Goal: Task Accomplishment & Management: Complete application form

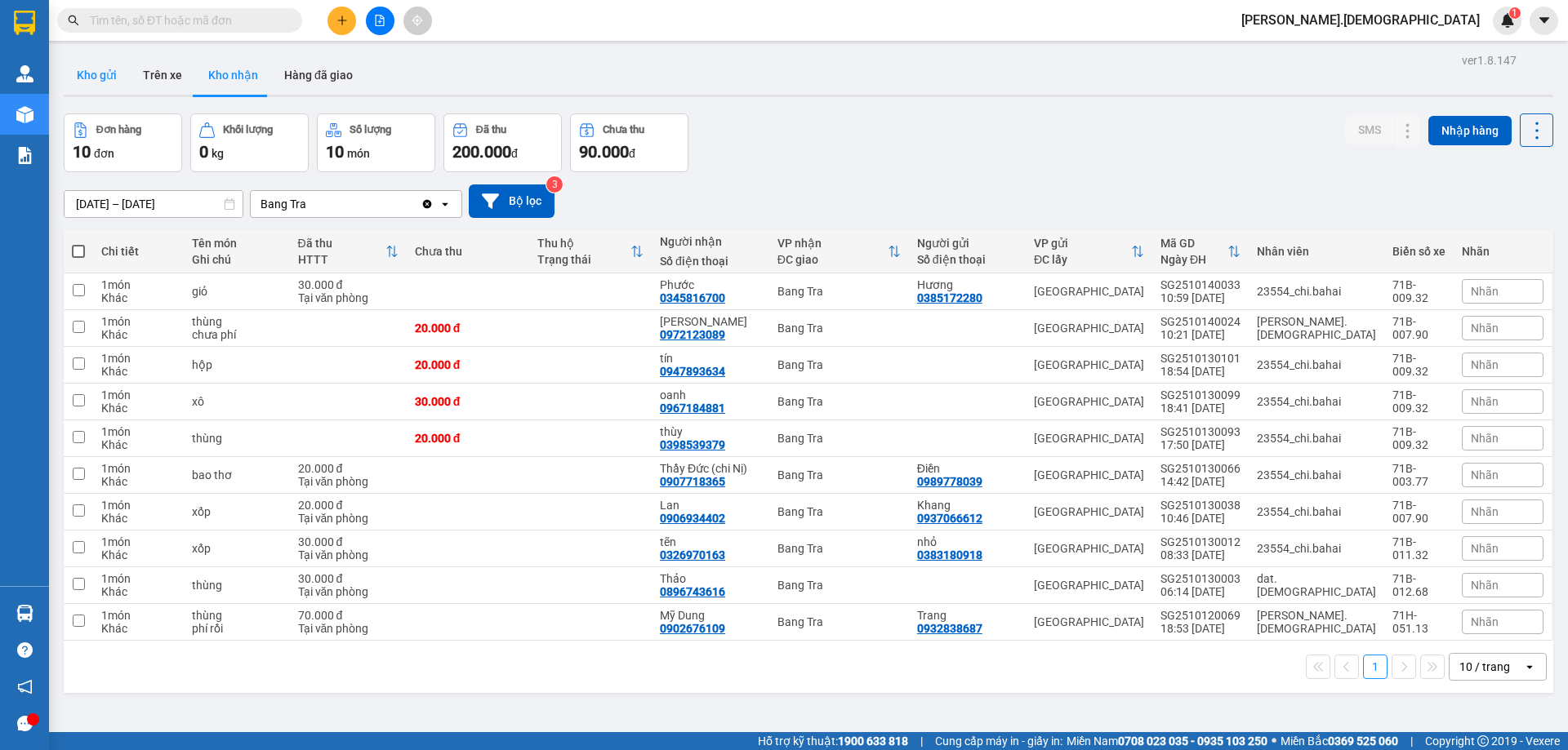
click at [116, 83] on button "Kho gửi" at bounding box center [97, 75] width 66 height 39
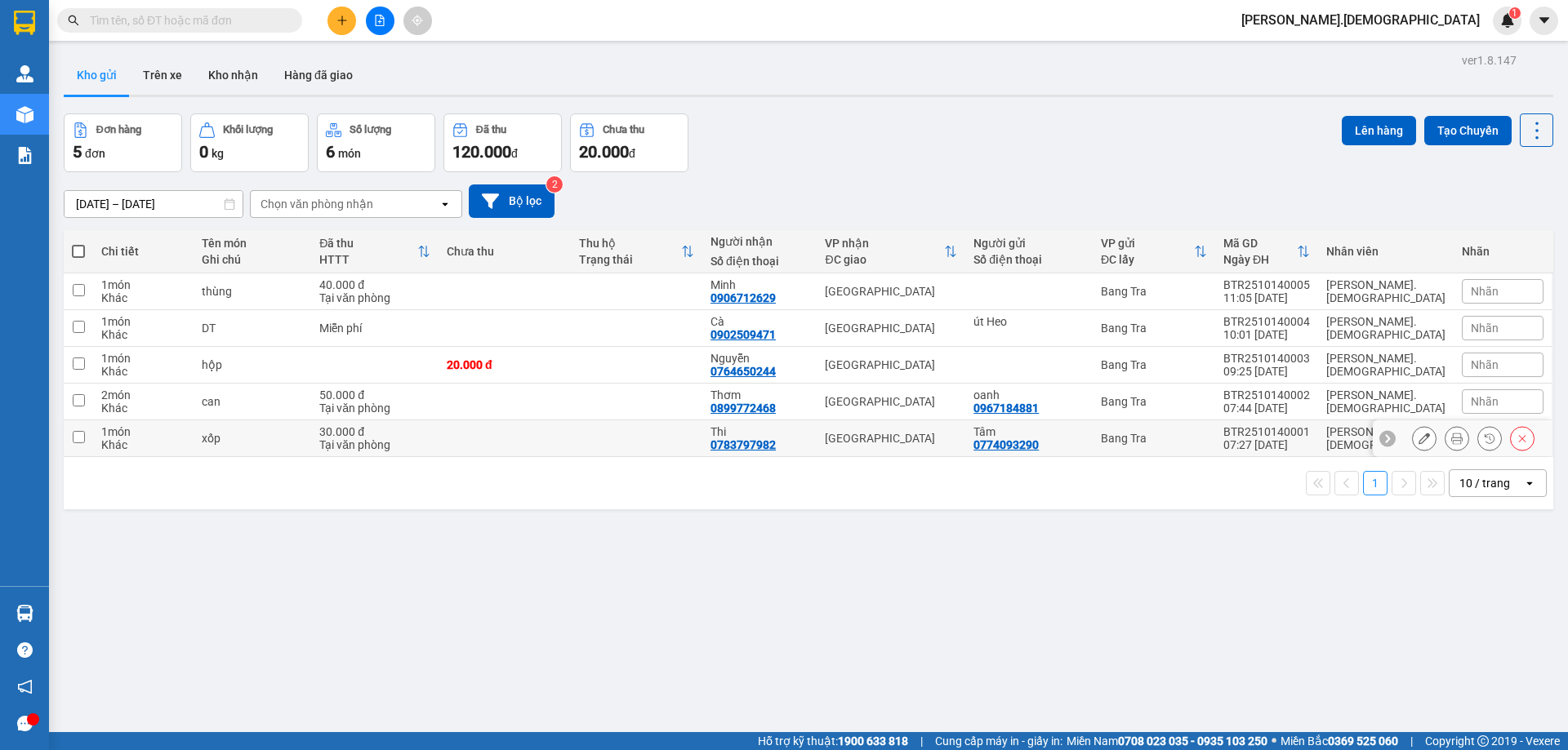
click at [267, 441] on div "xốp" at bounding box center [253, 439] width 101 height 13
checkbox input "true"
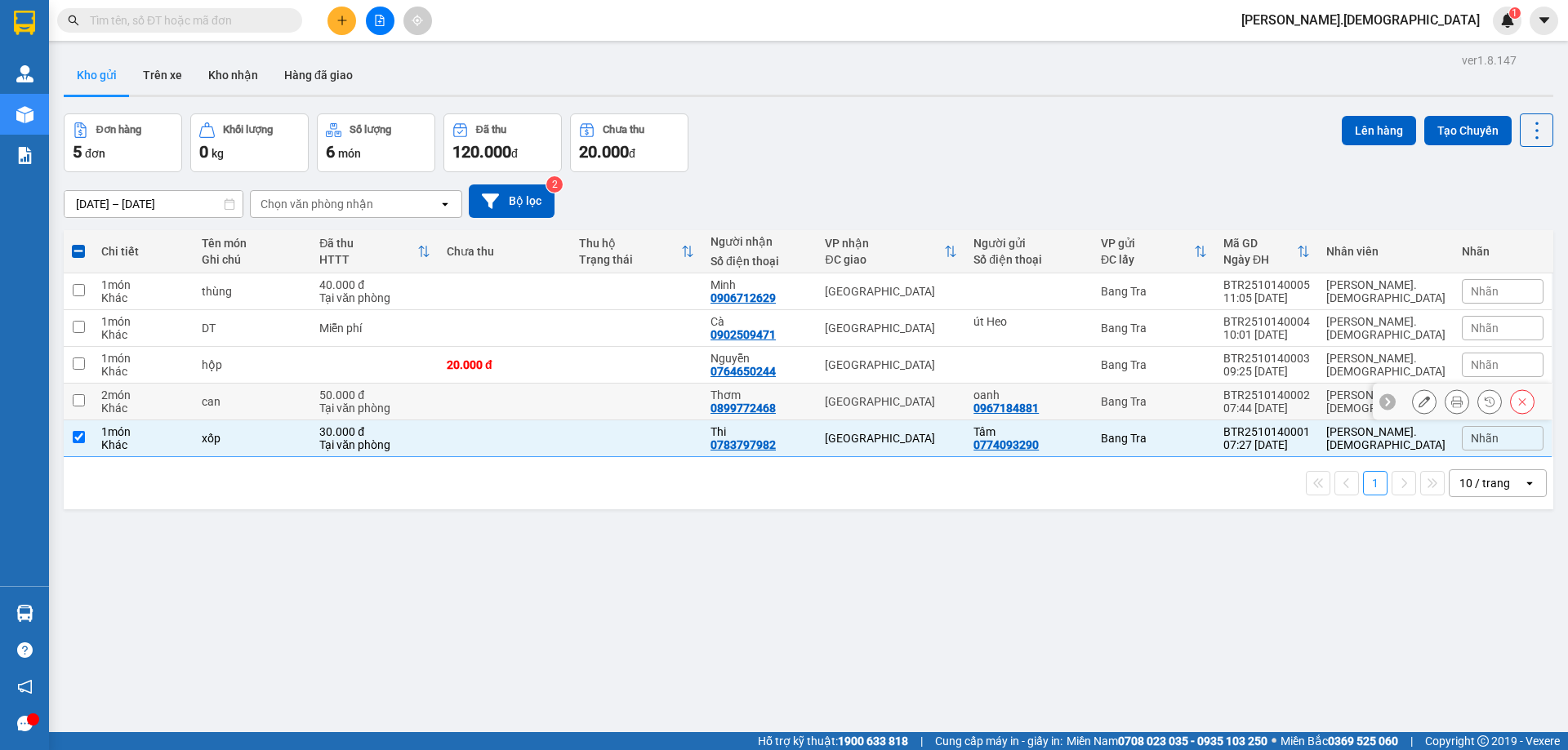
click at [260, 405] on div "can" at bounding box center [253, 402] width 101 height 13
checkbox input "true"
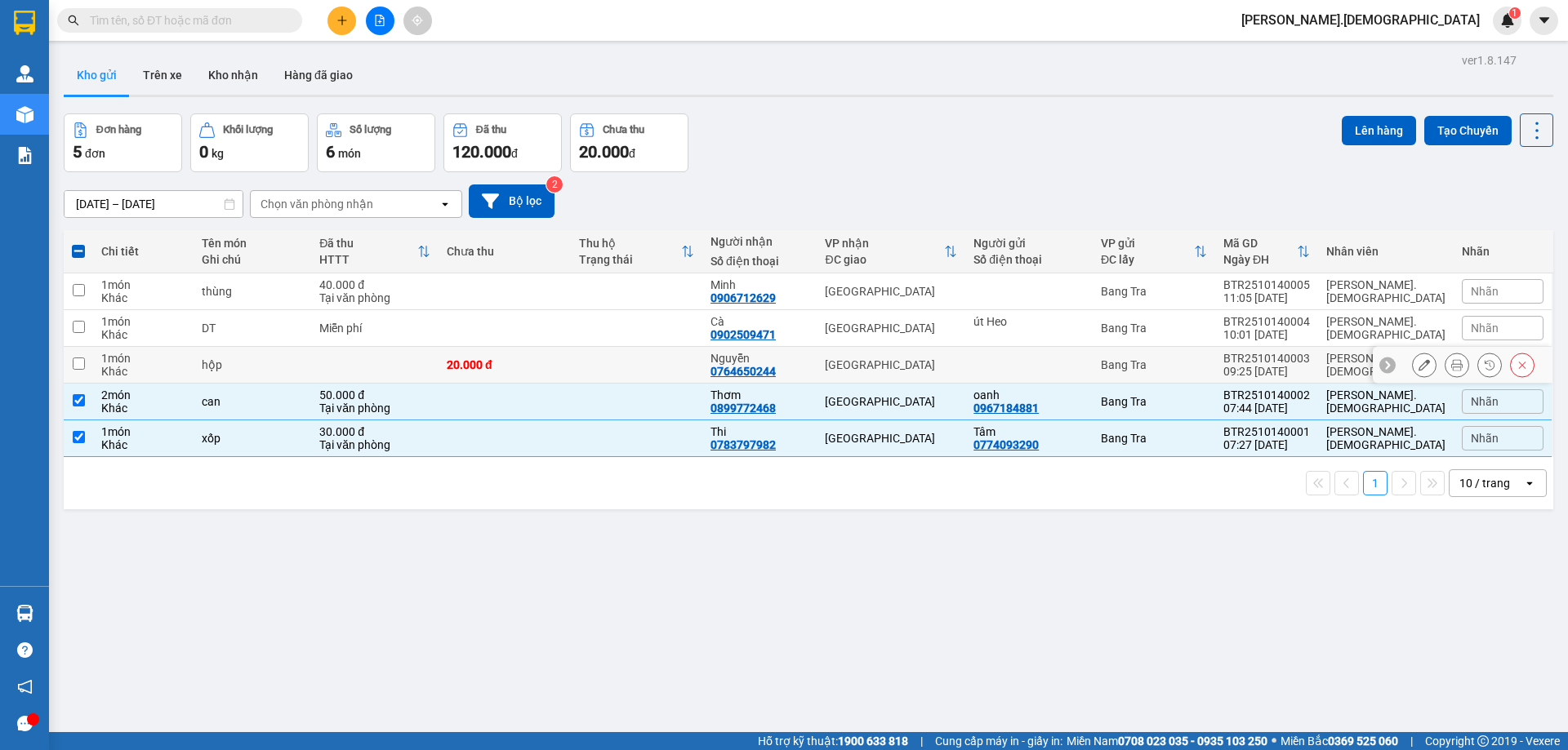
click at [260, 370] on div "hộp" at bounding box center [253, 365] width 101 height 13
checkbox input "true"
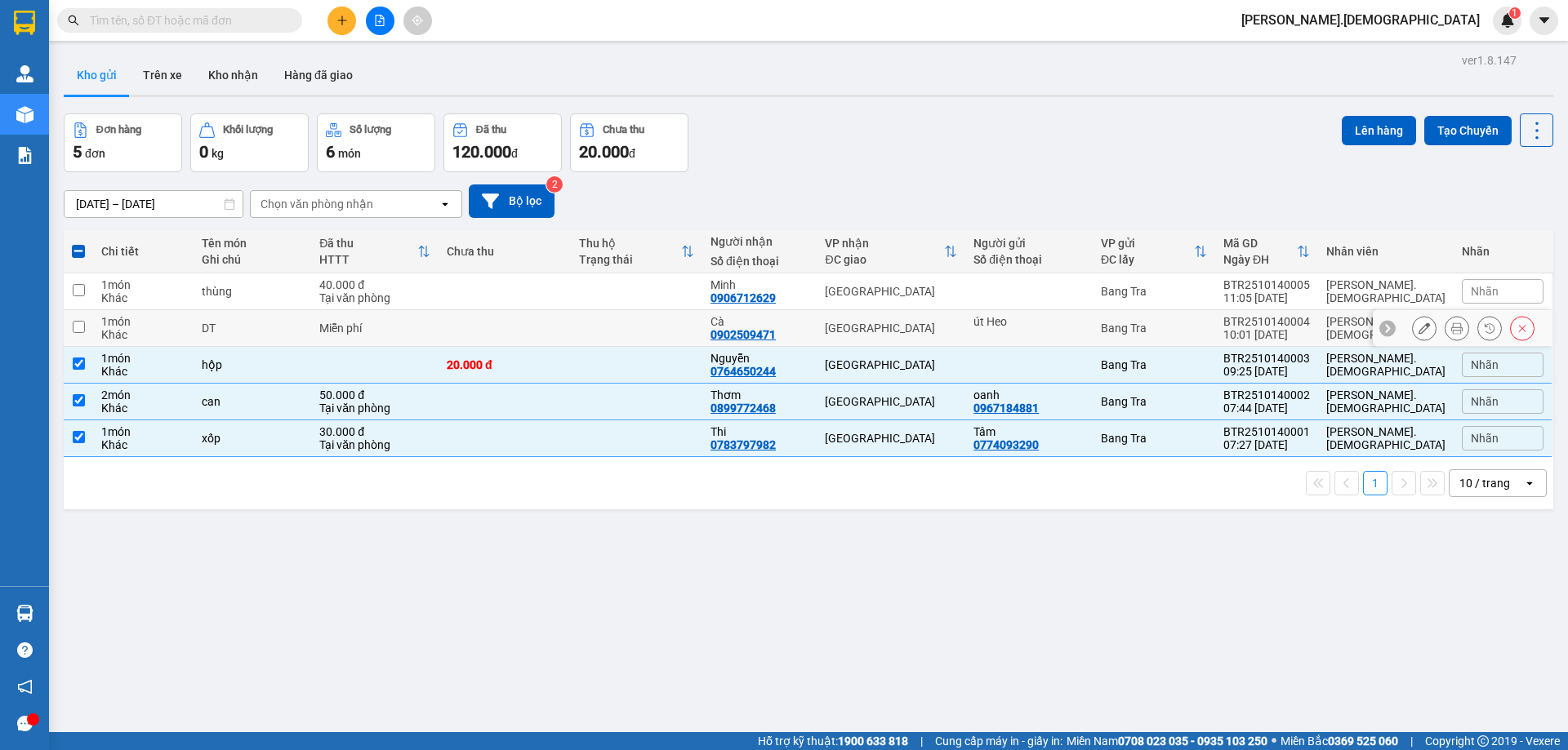
click at [260, 323] on div "DT" at bounding box center [253, 328] width 101 height 13
checkbox input "true"
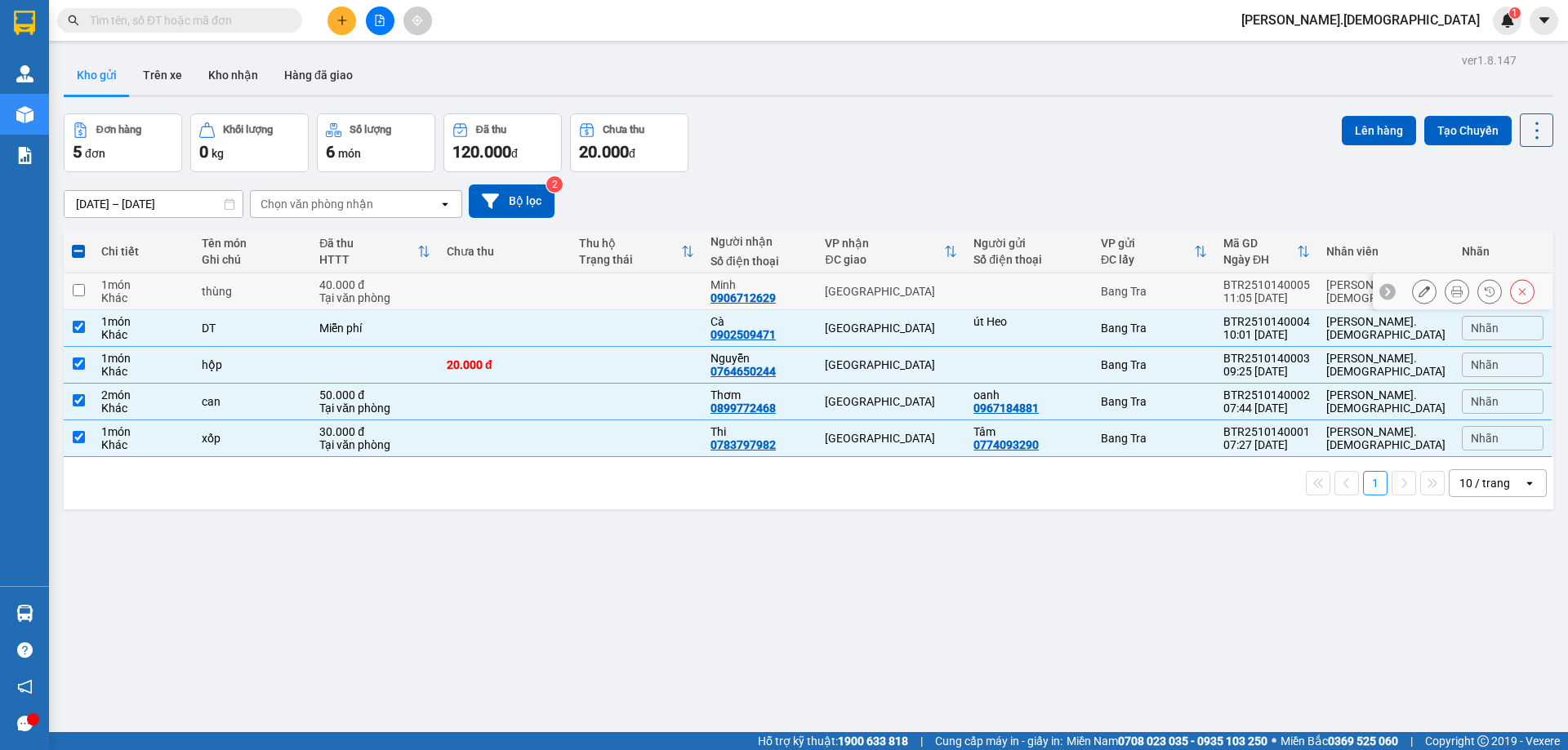
click at [271, 279] on td "thùng" at bounding box center [252, 292] width 117 height 37
checkbox input "true"
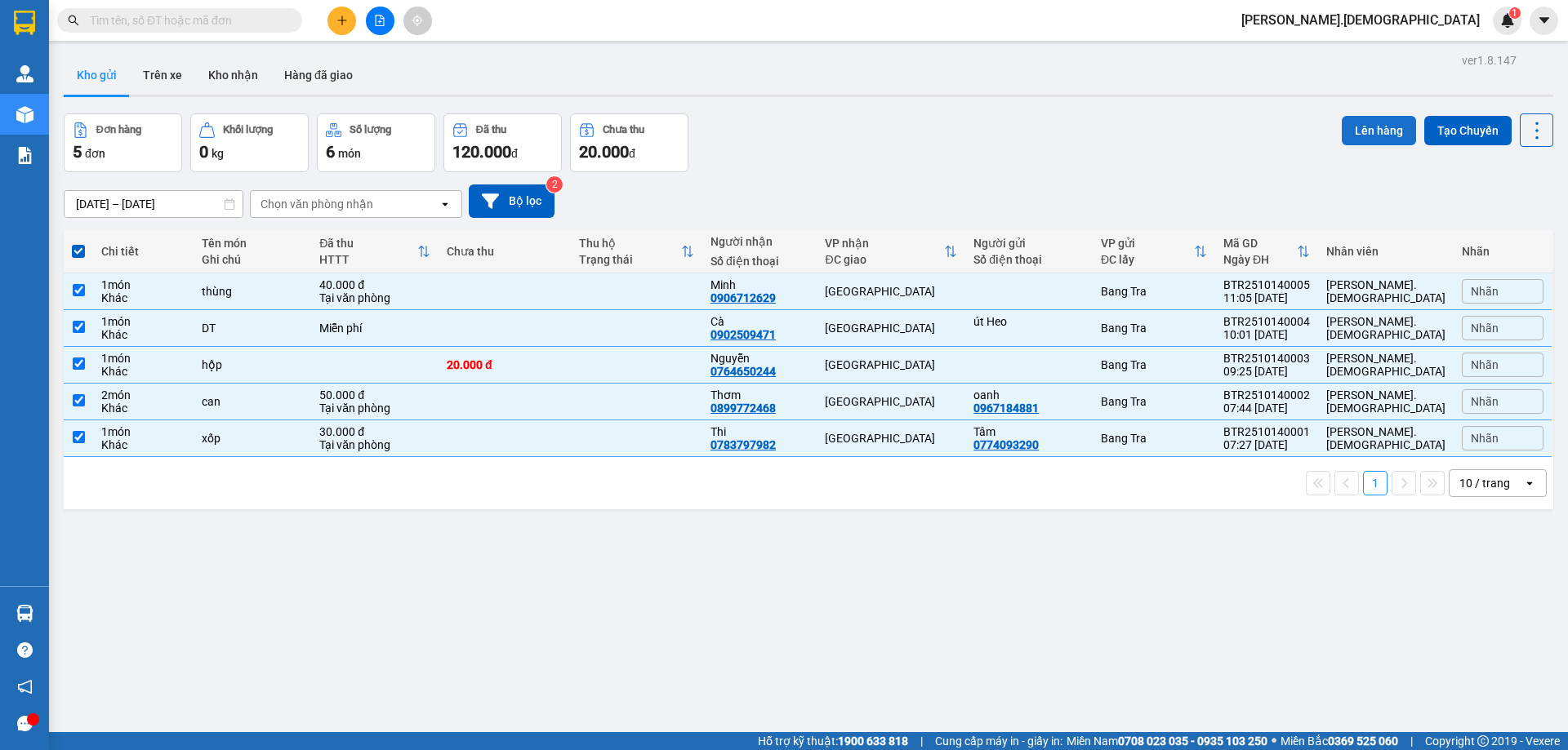
click at [1362, 130] on button "Lên hàng" at bounding box center [1378, 130] width 74 height 29
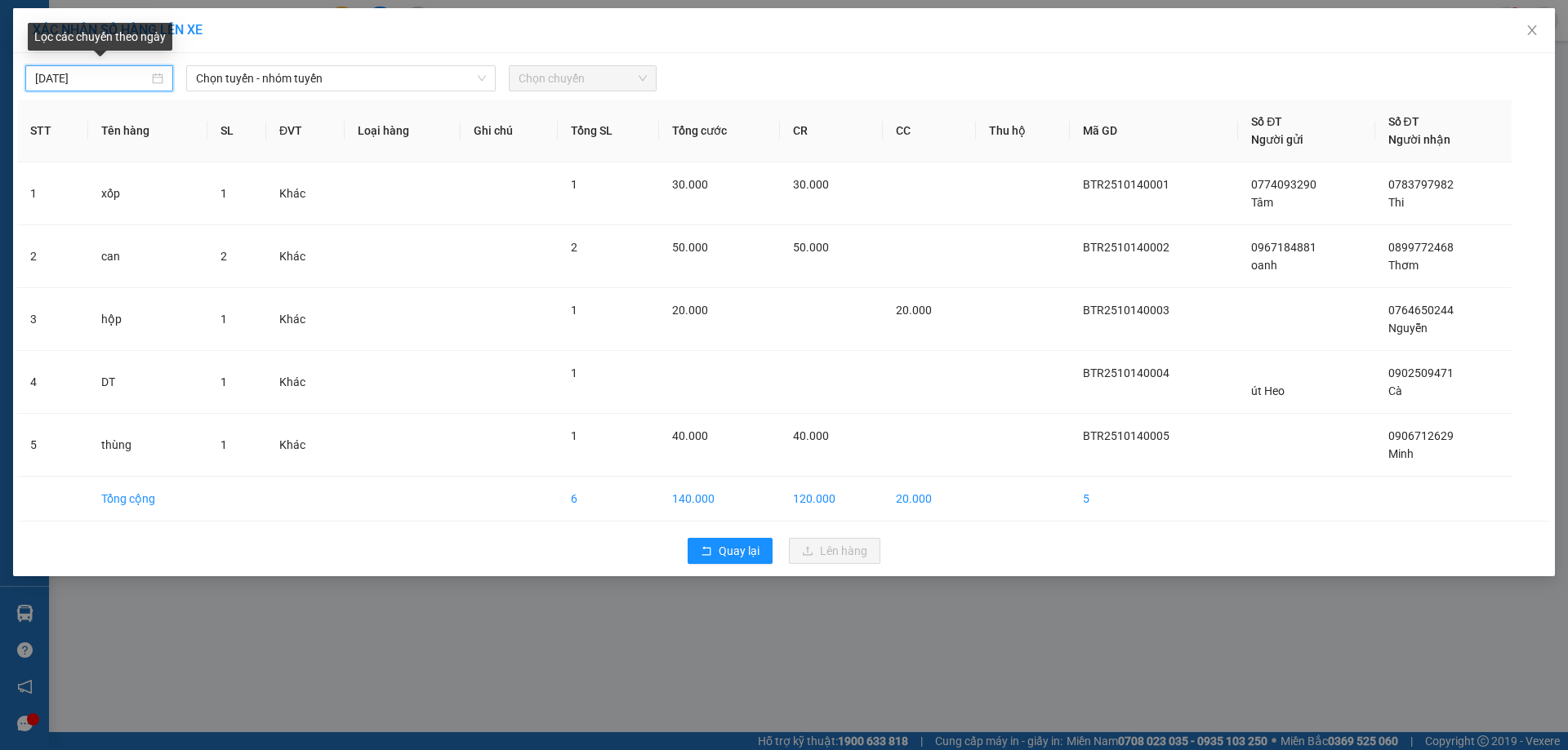
click at [147, 76] on input "15/10/2025" at bounding box center [91, 79] width 114 height 18
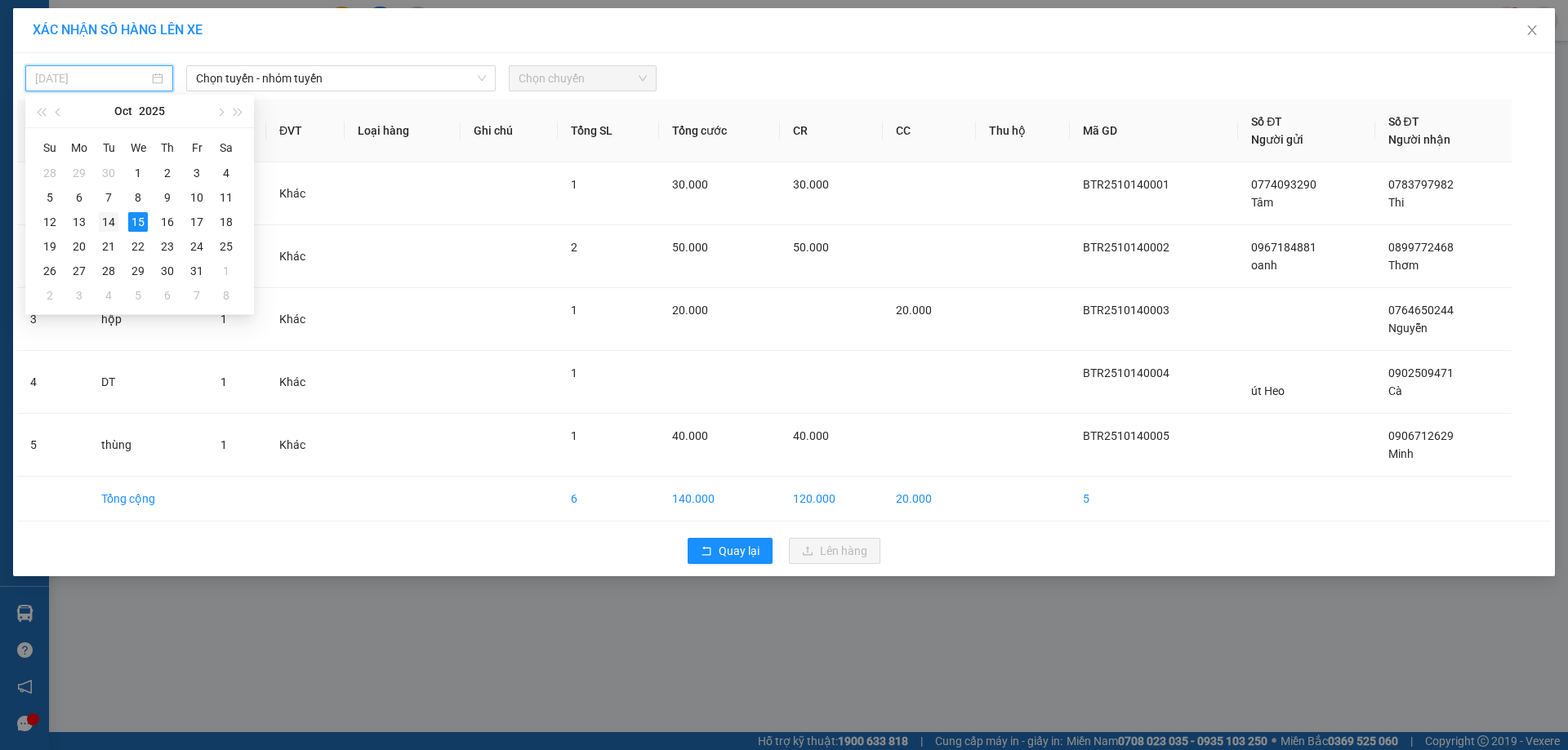
click at [112, 223] on div "14" at bounding box center [109, 222] width 20 height 20
type input "14/10/2025"
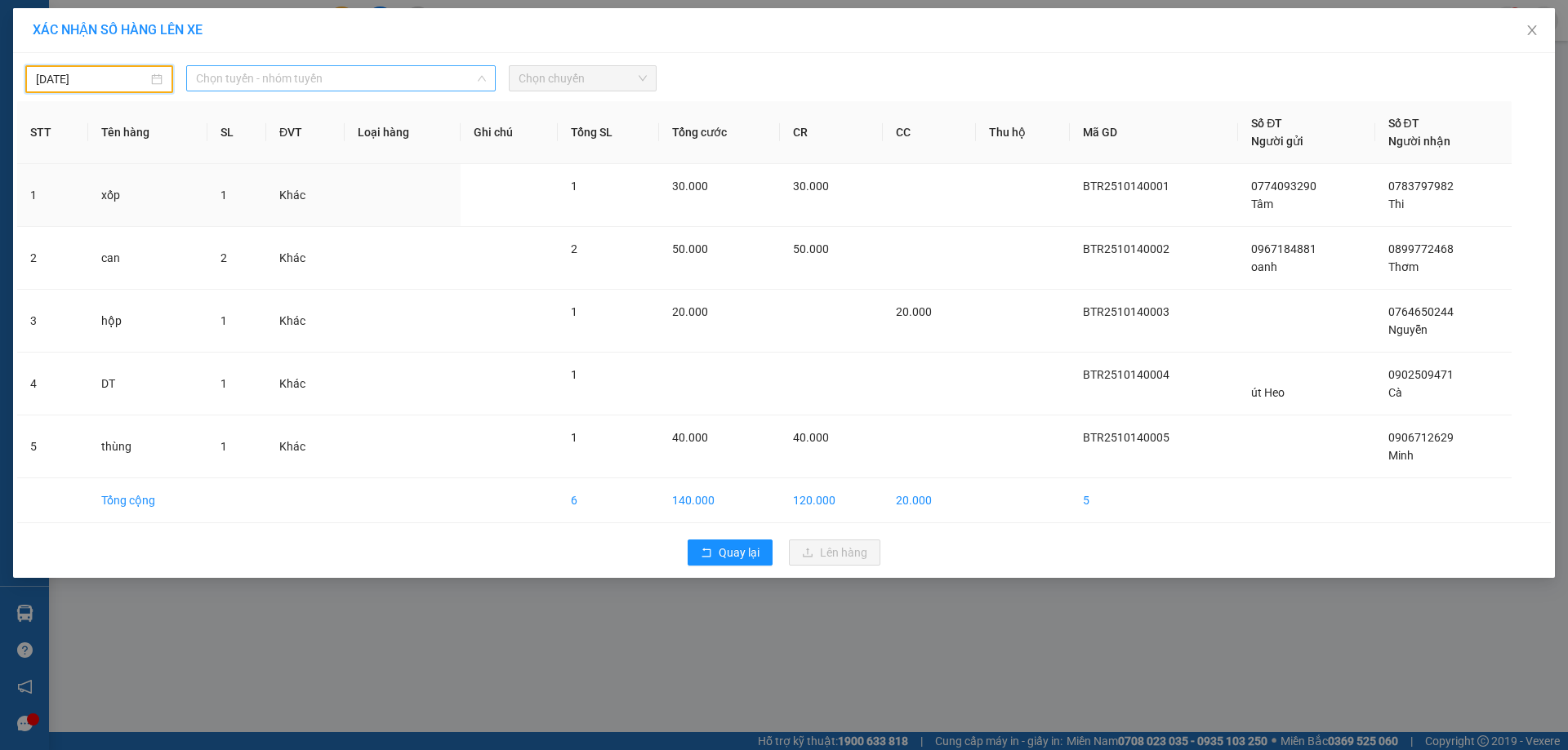
click at [279, 81] on span "Chọn tuyến - nhóm tuyến" at bounding box center [341, 78] width 290 height 24
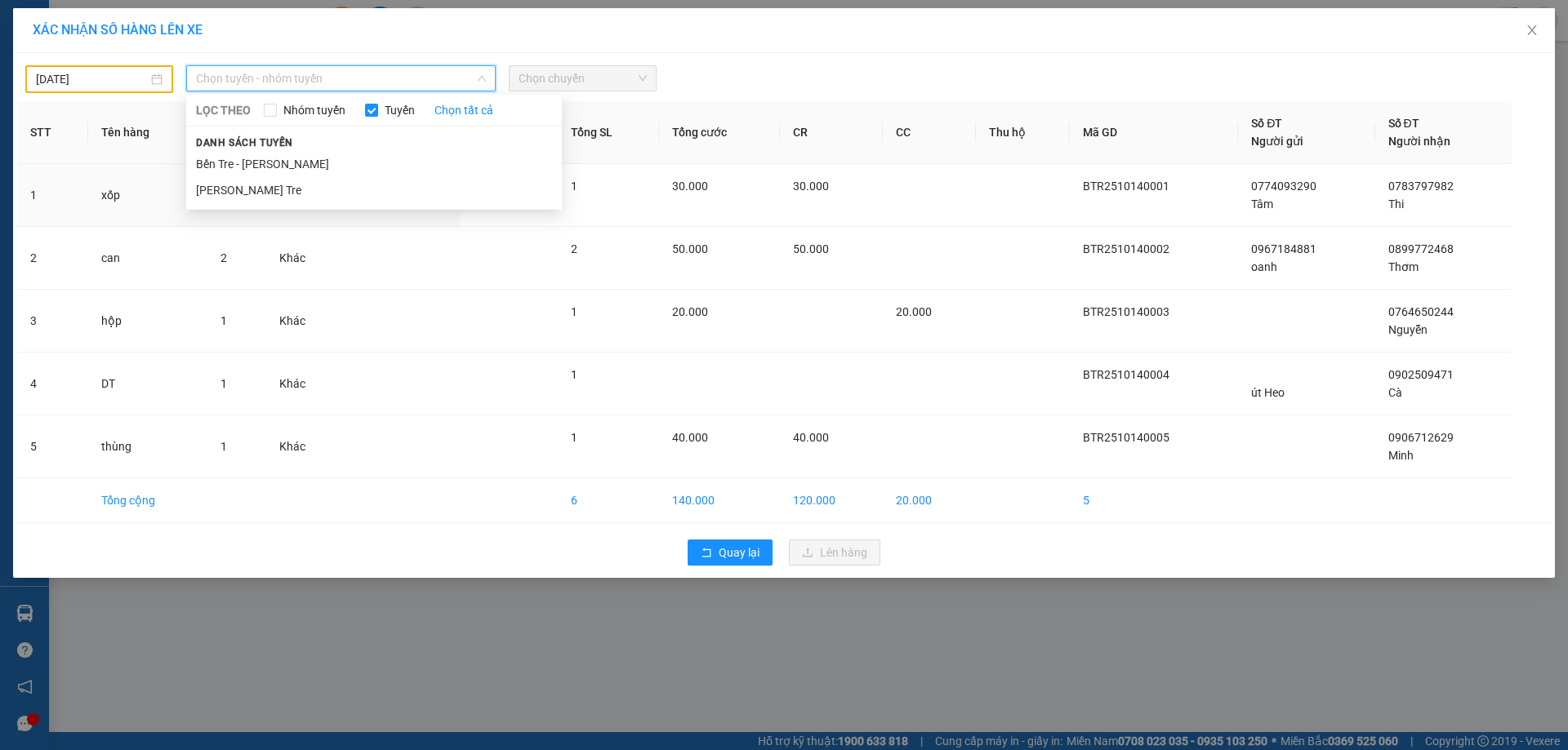
click at [261, 162] on li "Bến Tre - Hồ Chí Minh" at bounding box center [374, 164] width 376 height 26
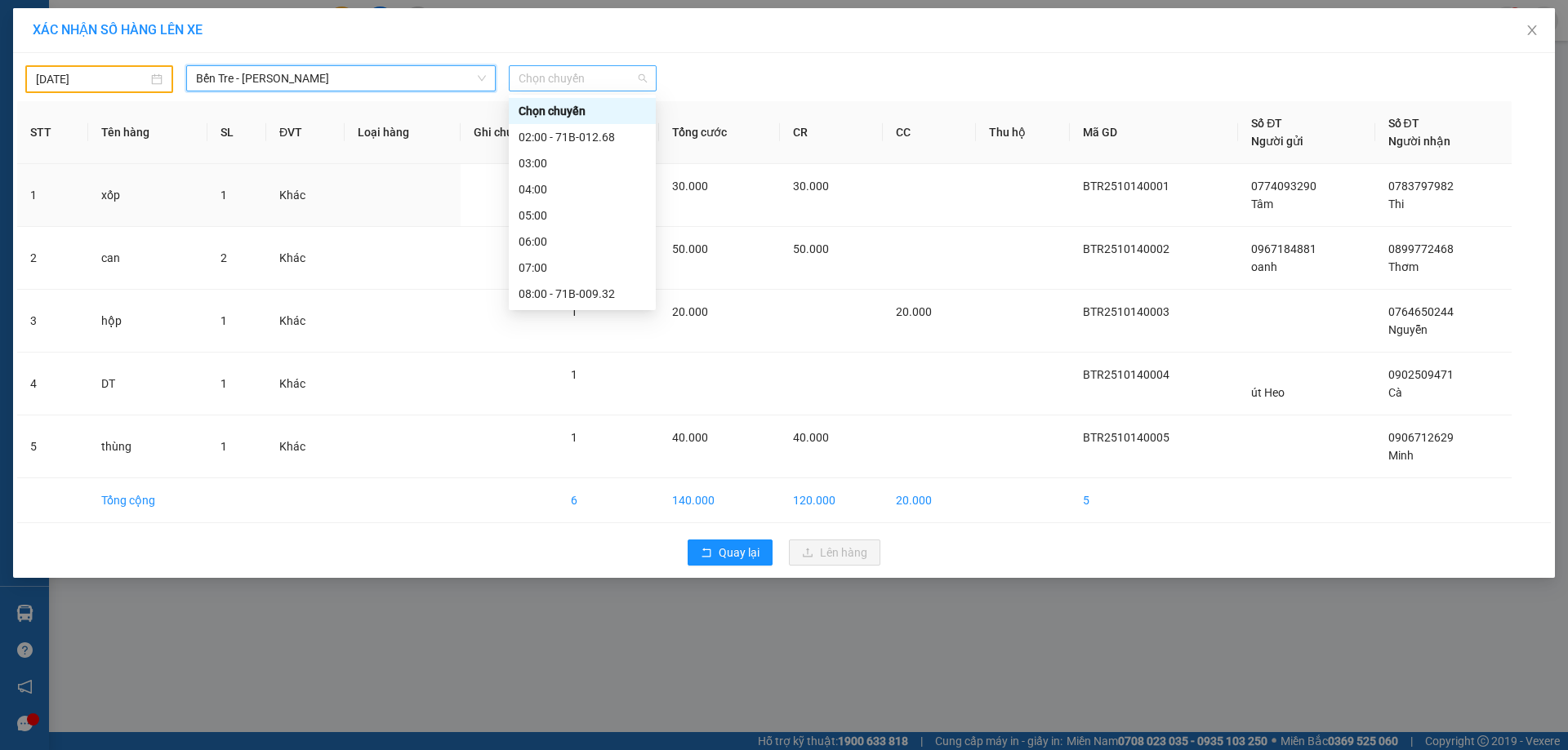
click at [523, 86] on span "Chọn chuyến" at bounding box center [582, 78] width 128 height 24
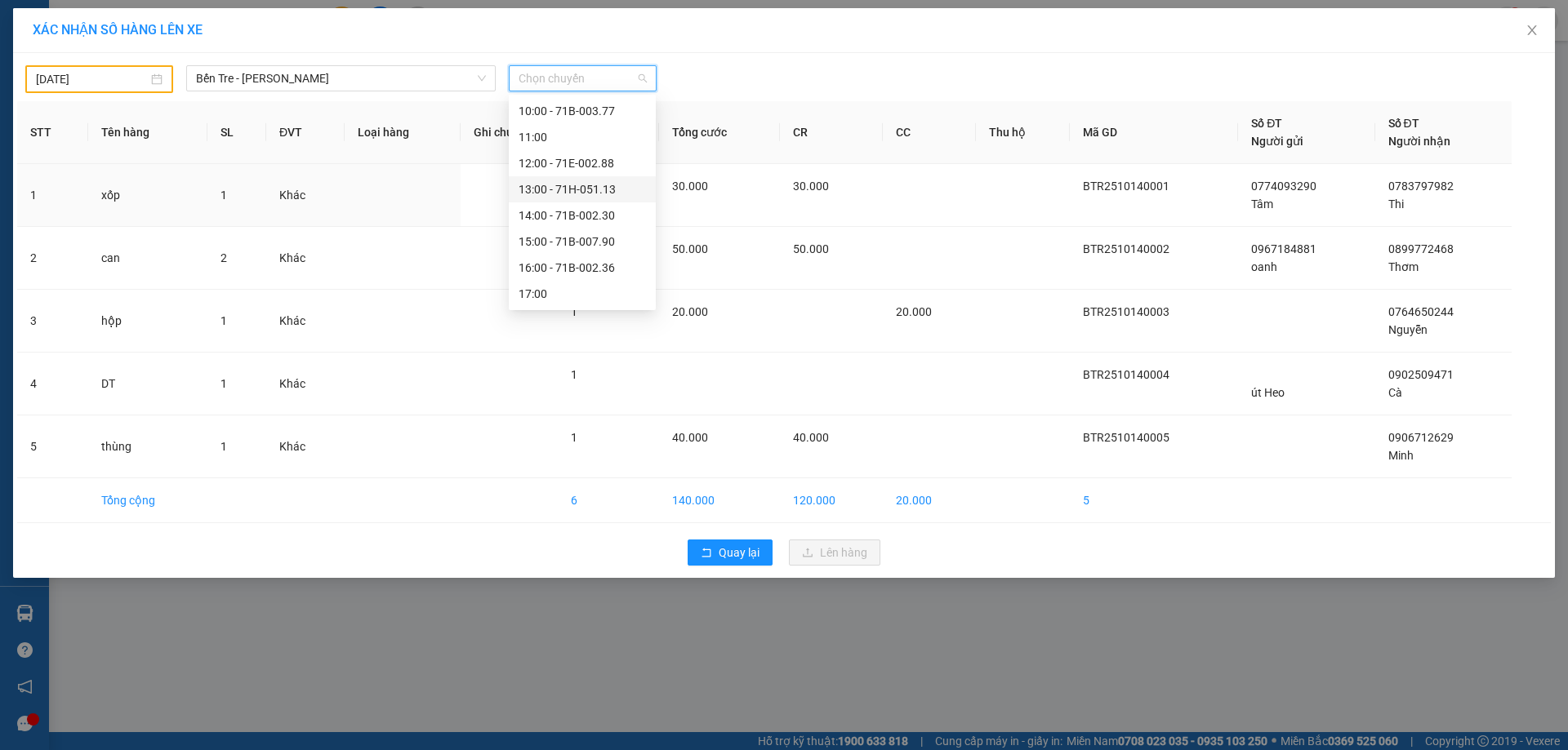
click at [573, 189] on div "13:00 - 71H-051.13" at bounding box center [582, 189] width 127 height 18
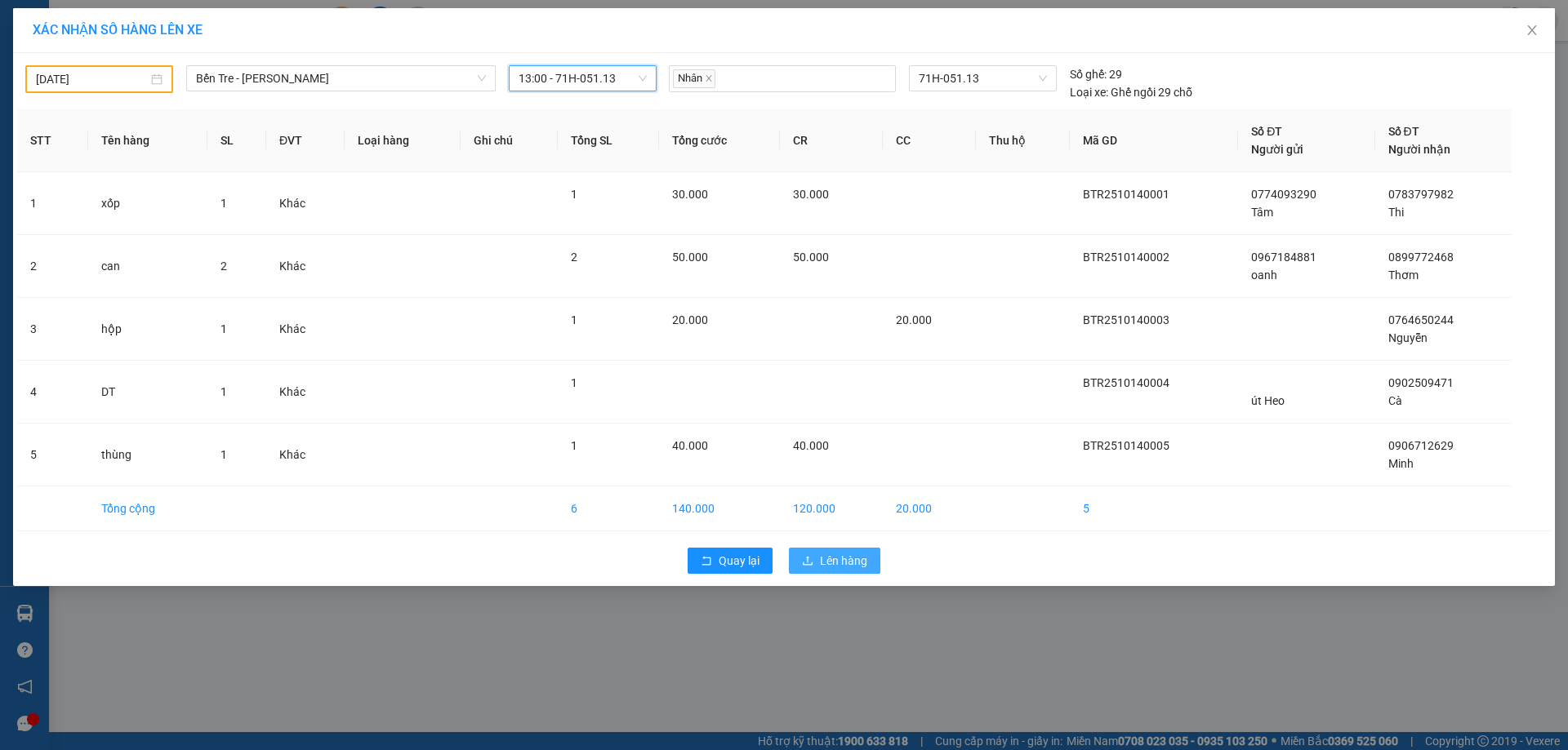
click at [808, 558] on icon "upload" at bounding box center [808, 561] width 12 height 12
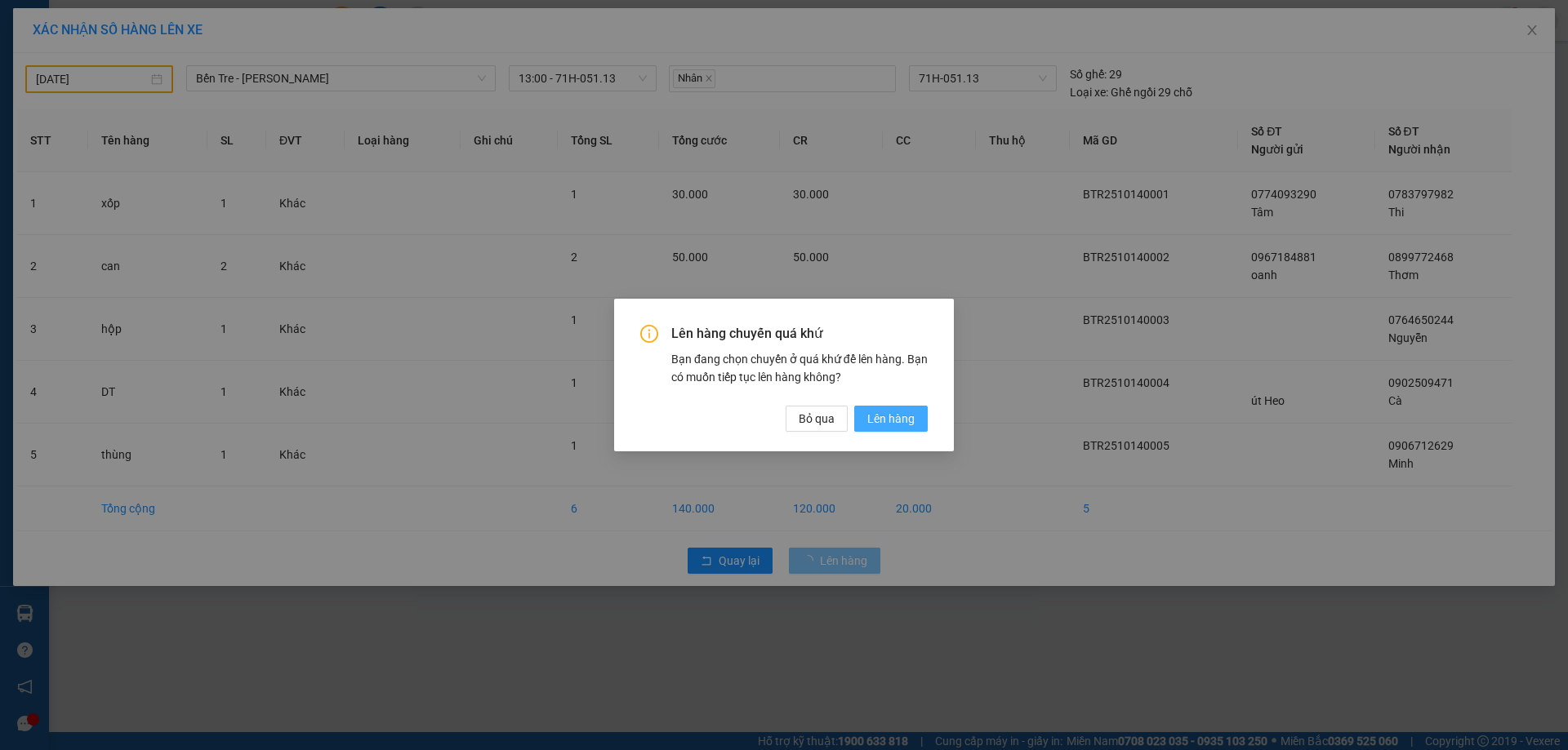
click at [887, 424] on span "Lên hàng" at bounding box center [891, 419] width 47 height 18
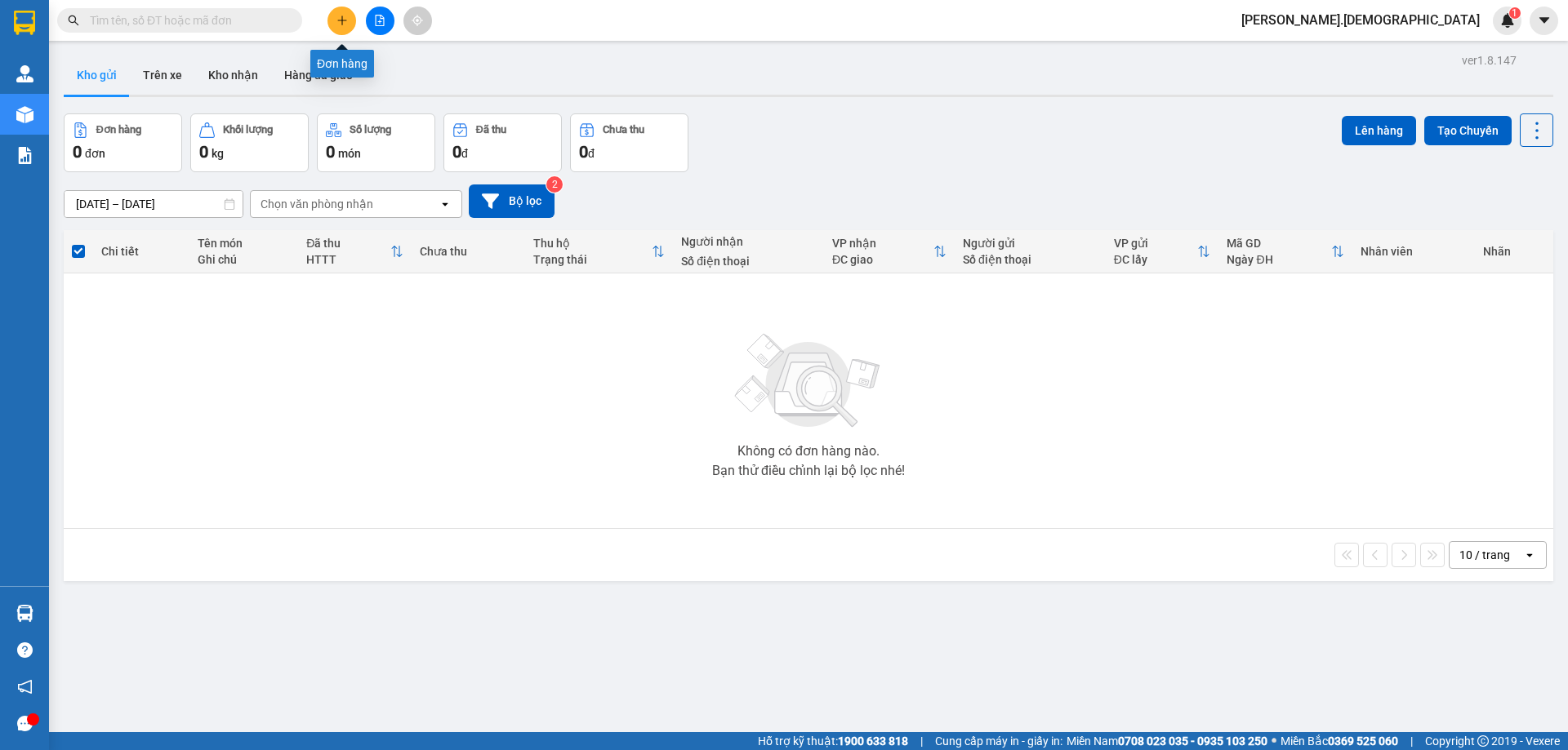
click at [350, 11] on button at bounding box center [342, 21] width 28 height 28
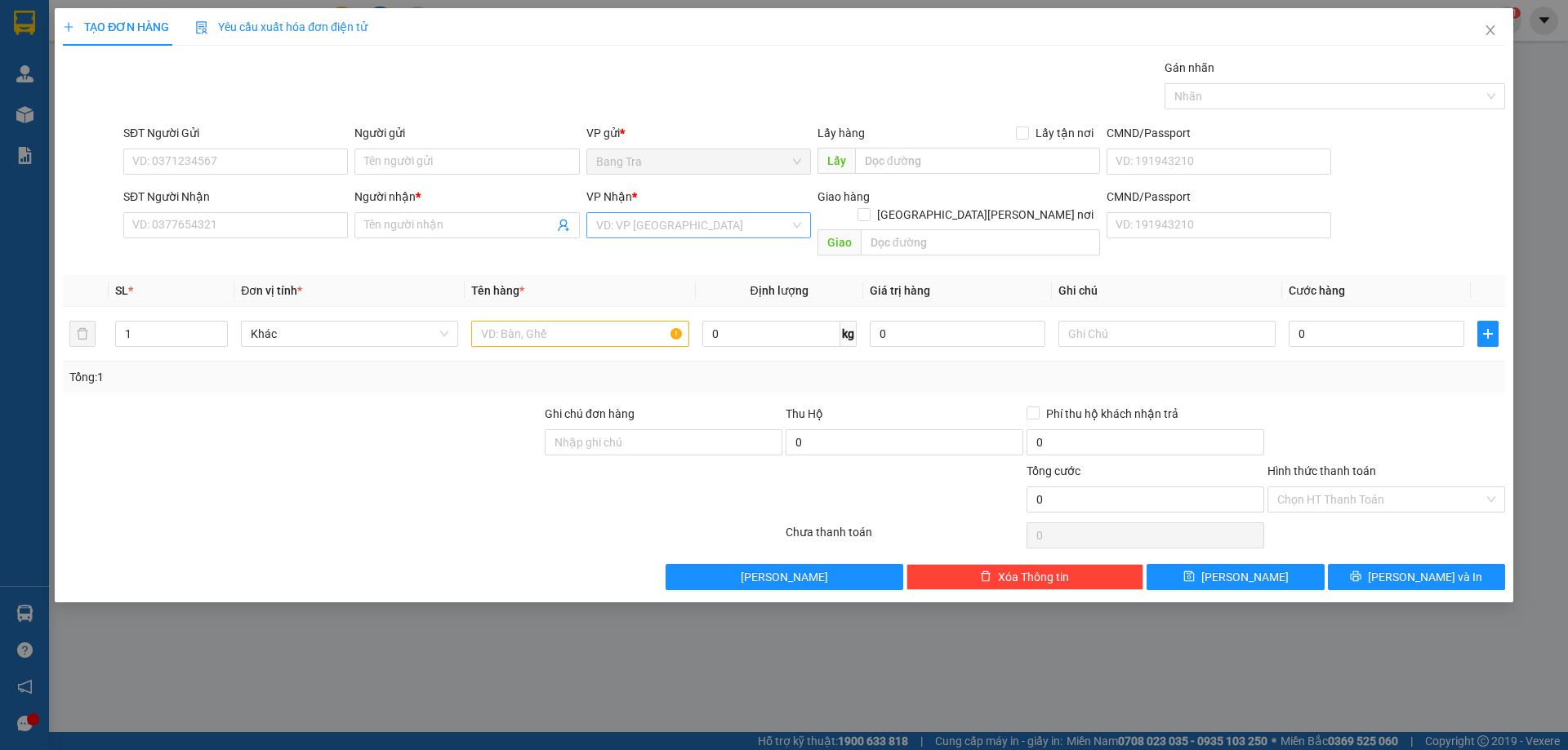
click at [733, 231] on input "search" at bounding box center [692, 224] width 194 height 24
drag, startPoint x: 641, startPoint y: 335, endPoint x: 583, endPoint y: 351, distance: 60.2
click at [640, 336] on div "[GEOGRAPHIC_DATA]" at bounding box center [698, 336] width 205 height 18
click at [547, 326] on input "text" at bounding box center [579, 333] width 217 height 26
type input "can"
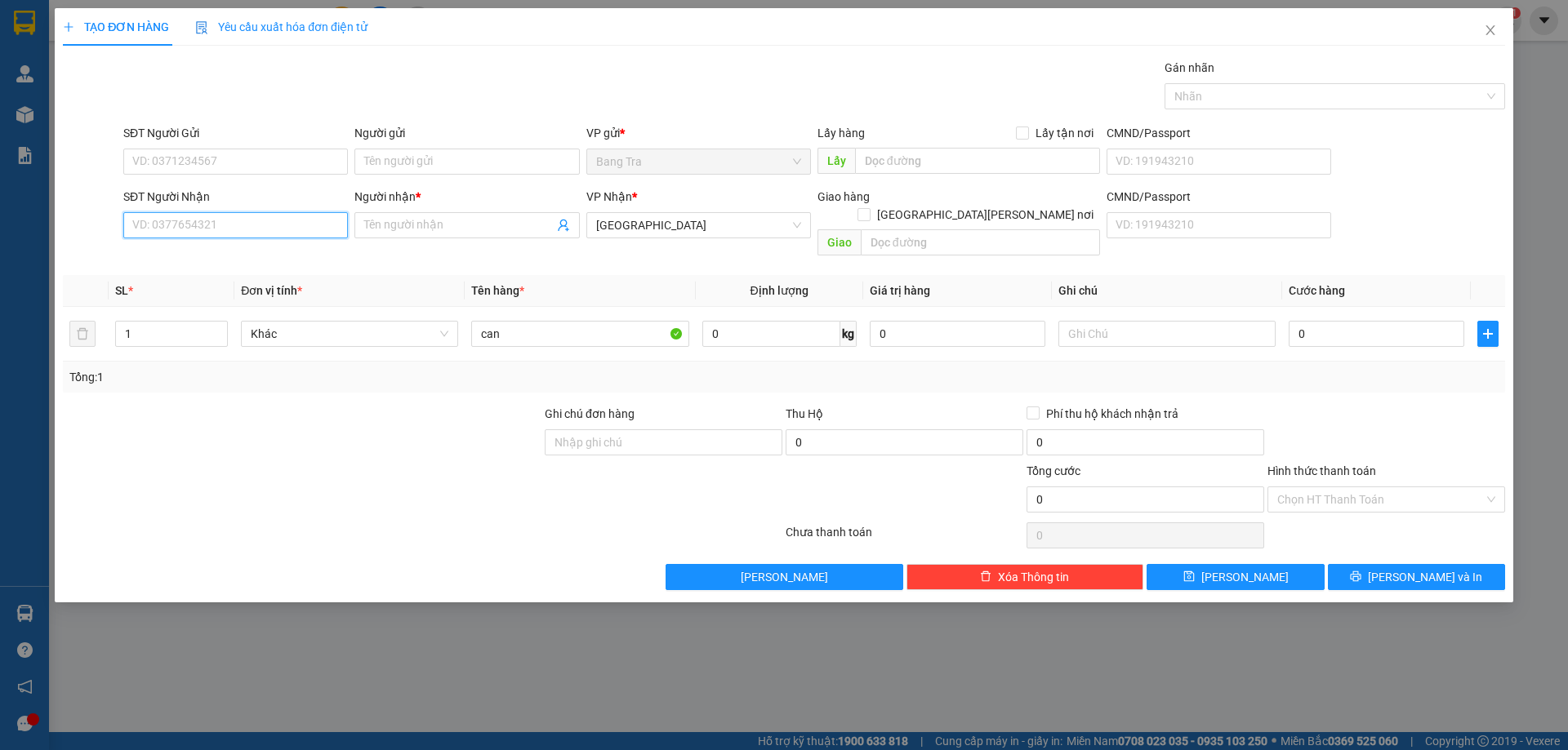
click at [163, 231] on input "SĐT Người Nhận" at bounding box center [235, 224] width 224 height 26
type input "0907692036"
click at [203, 247] on div "0907692036 - Phượng" at bounding box center [235, 257] width 224 height 26
type input "Phượng"
type input "0907692036"
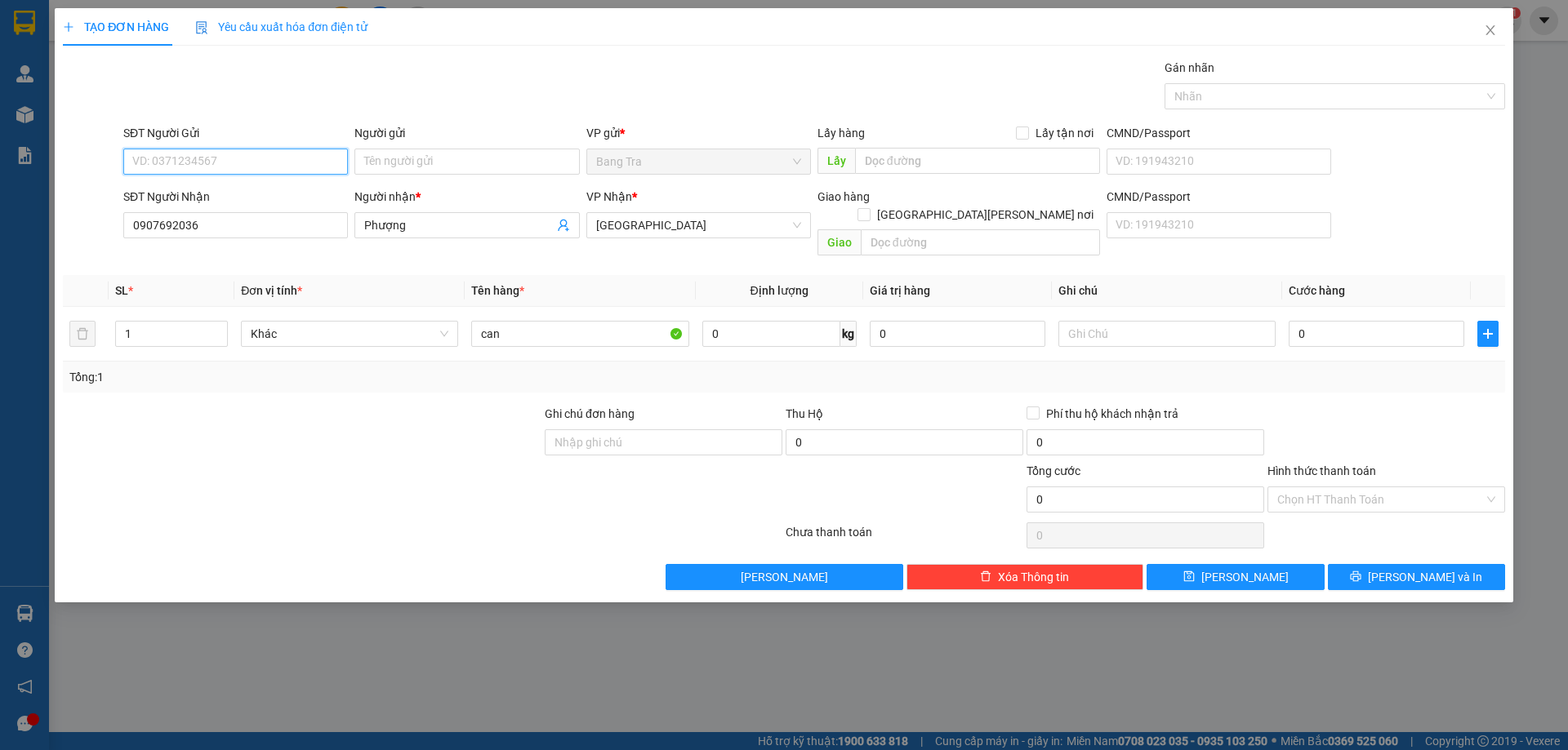
click at [219, 163] on input "SĐT Người Gửi" at bounding box center [235, 161] width 224 height 26
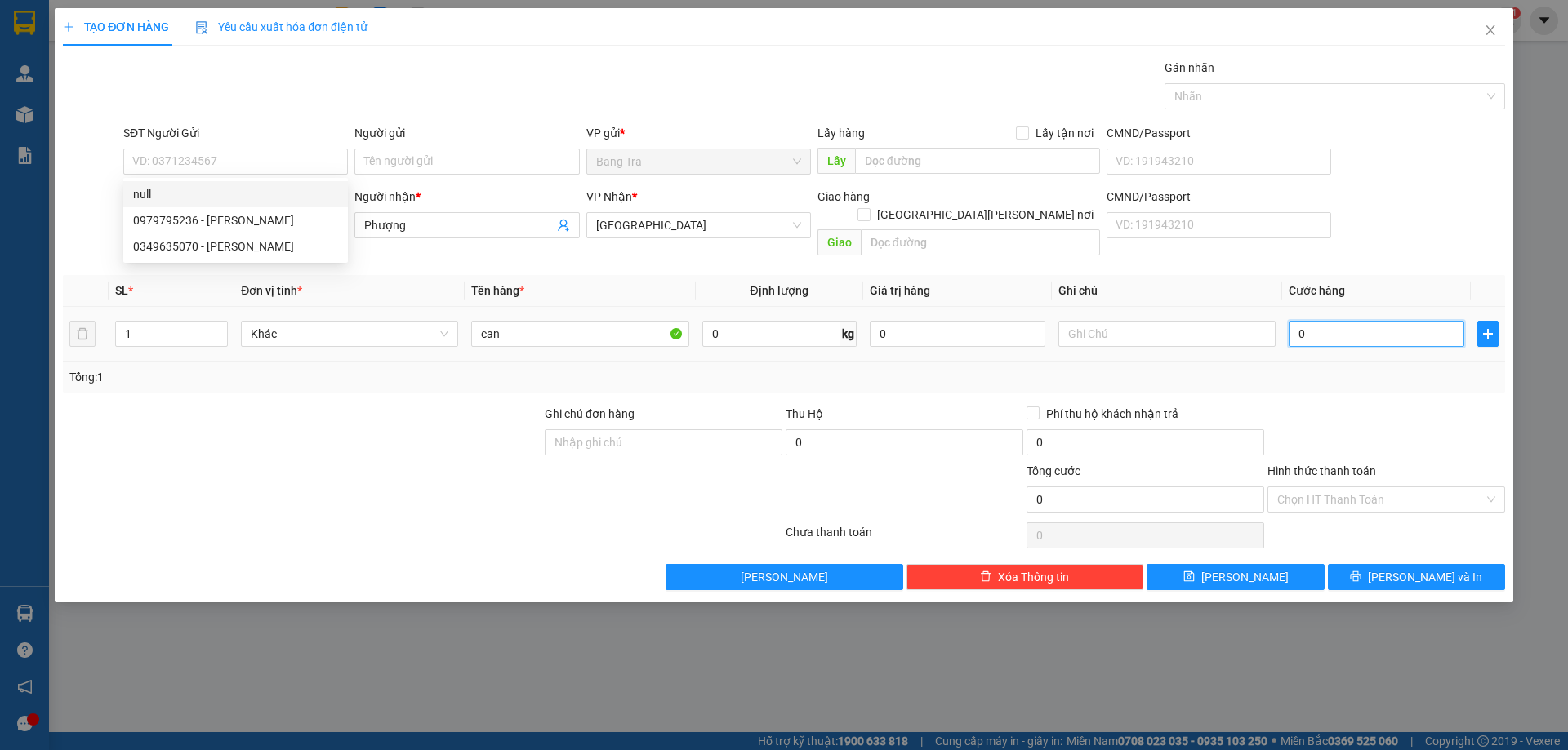
click at [1354, 322] on input "0" at bounding box center [1376, 333] width 175 height 26
type input "3"
type input "30"
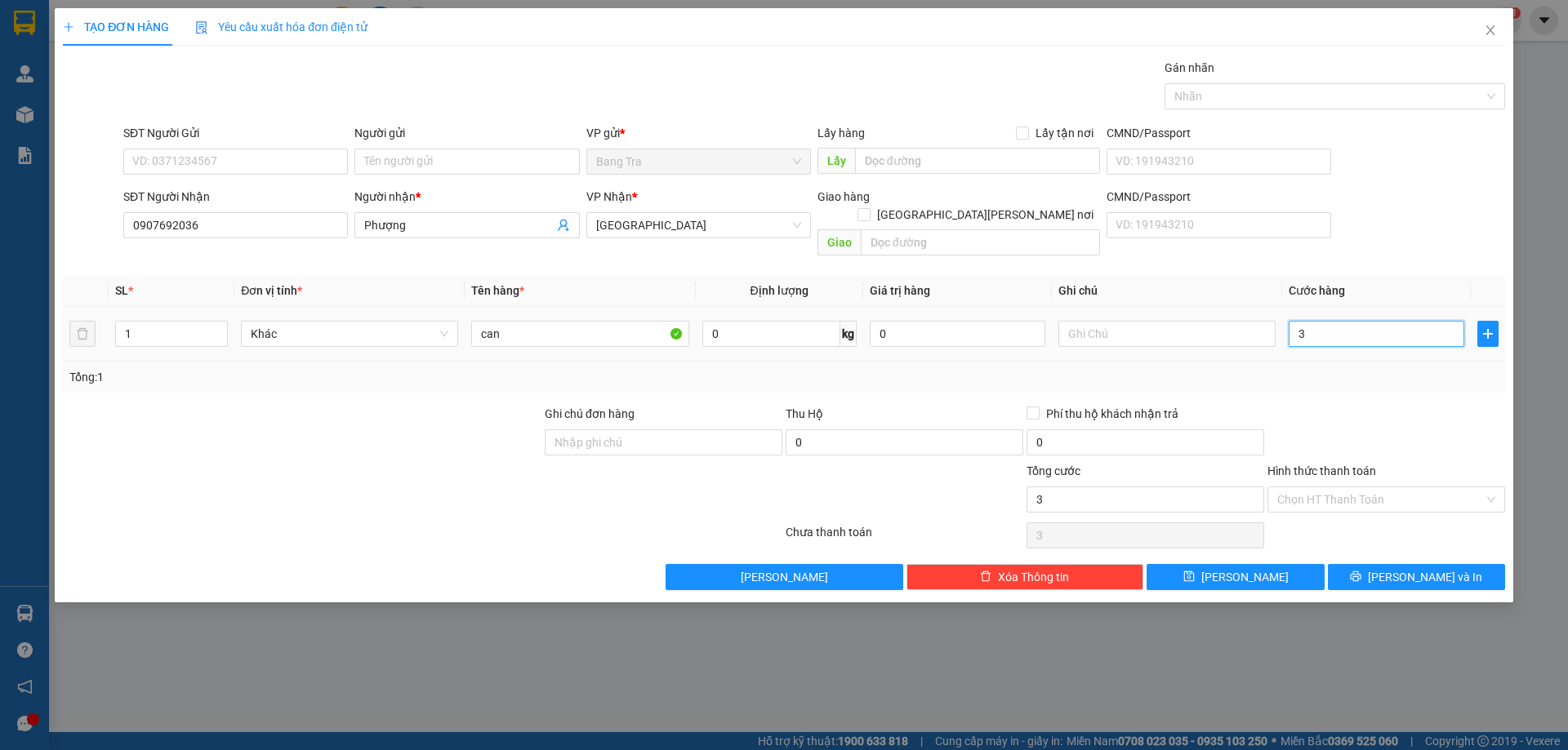
type input "30"
type input "30.000"
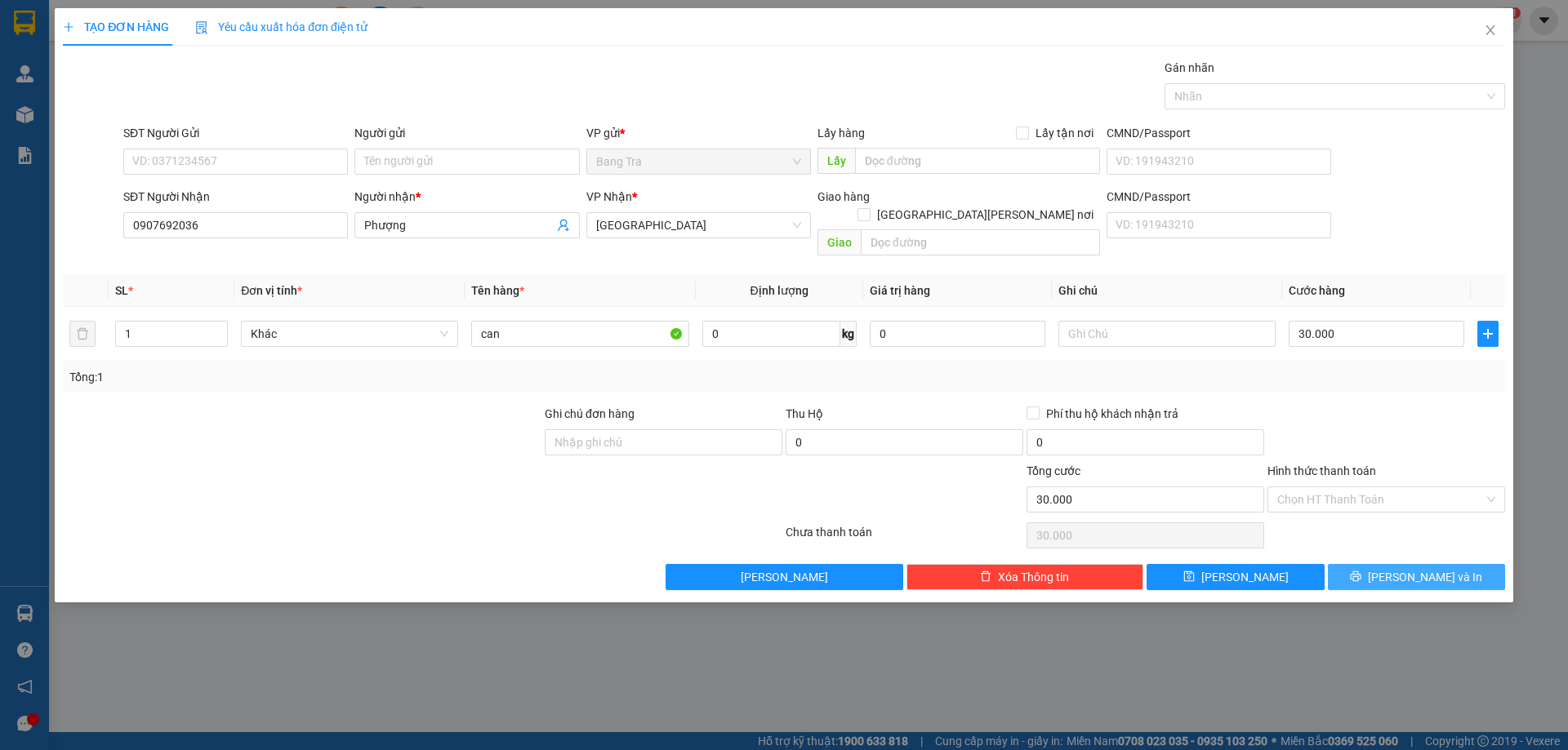
click at [1461, 564] on button "Lưu và In" at bounding box center [1416, 576] width 177 height 26
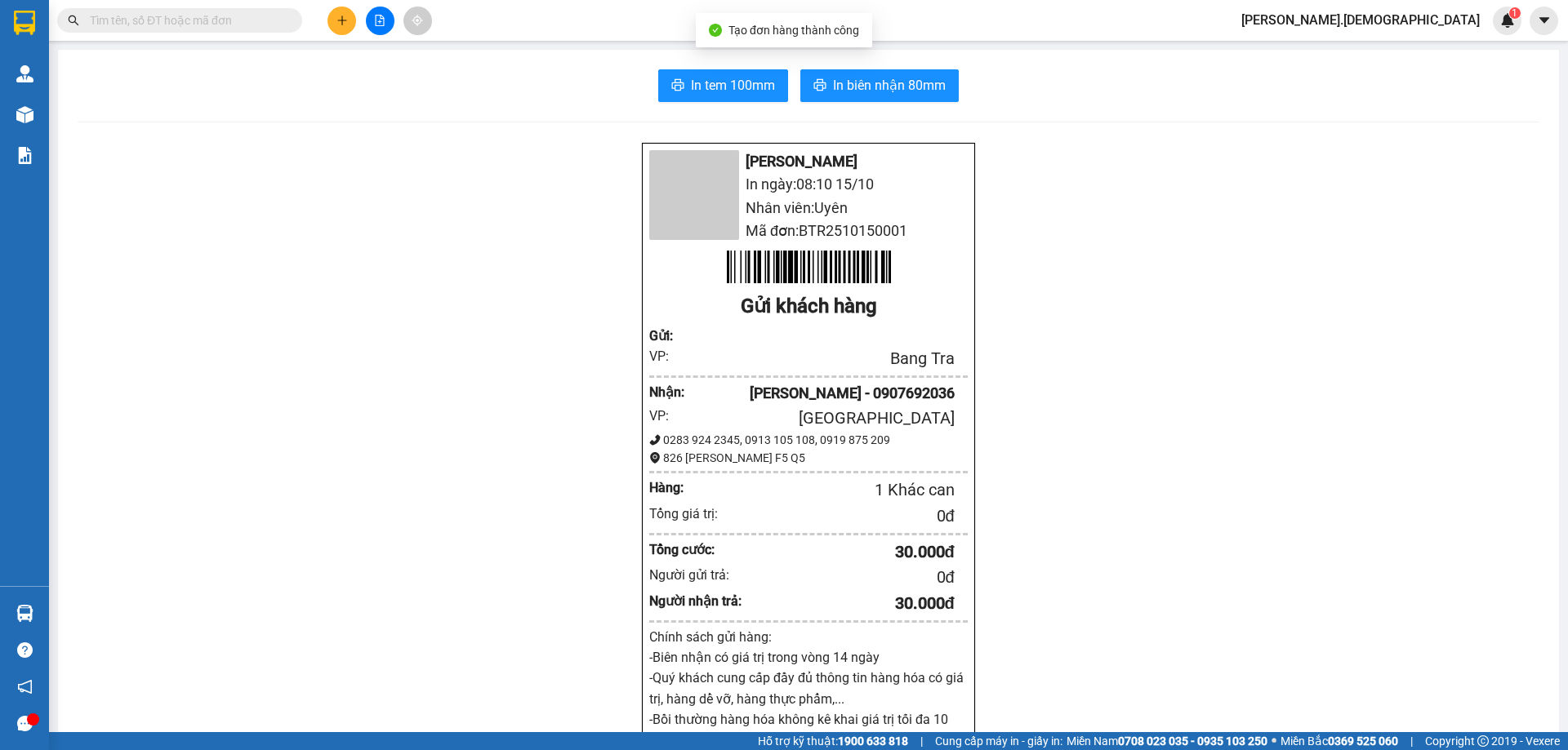
click at [745, 65] on div "In tem 100mm In biên nhận 80mm Bá Hải In ngày: 08:10 15/10 Nhân viên: Uyên Mã đ…" at bounding box center [809, 653] width 1501 height 1207
click at [745, 77] on span "In tem 100mm" at bounding box center [732, 85] width 84 height 21
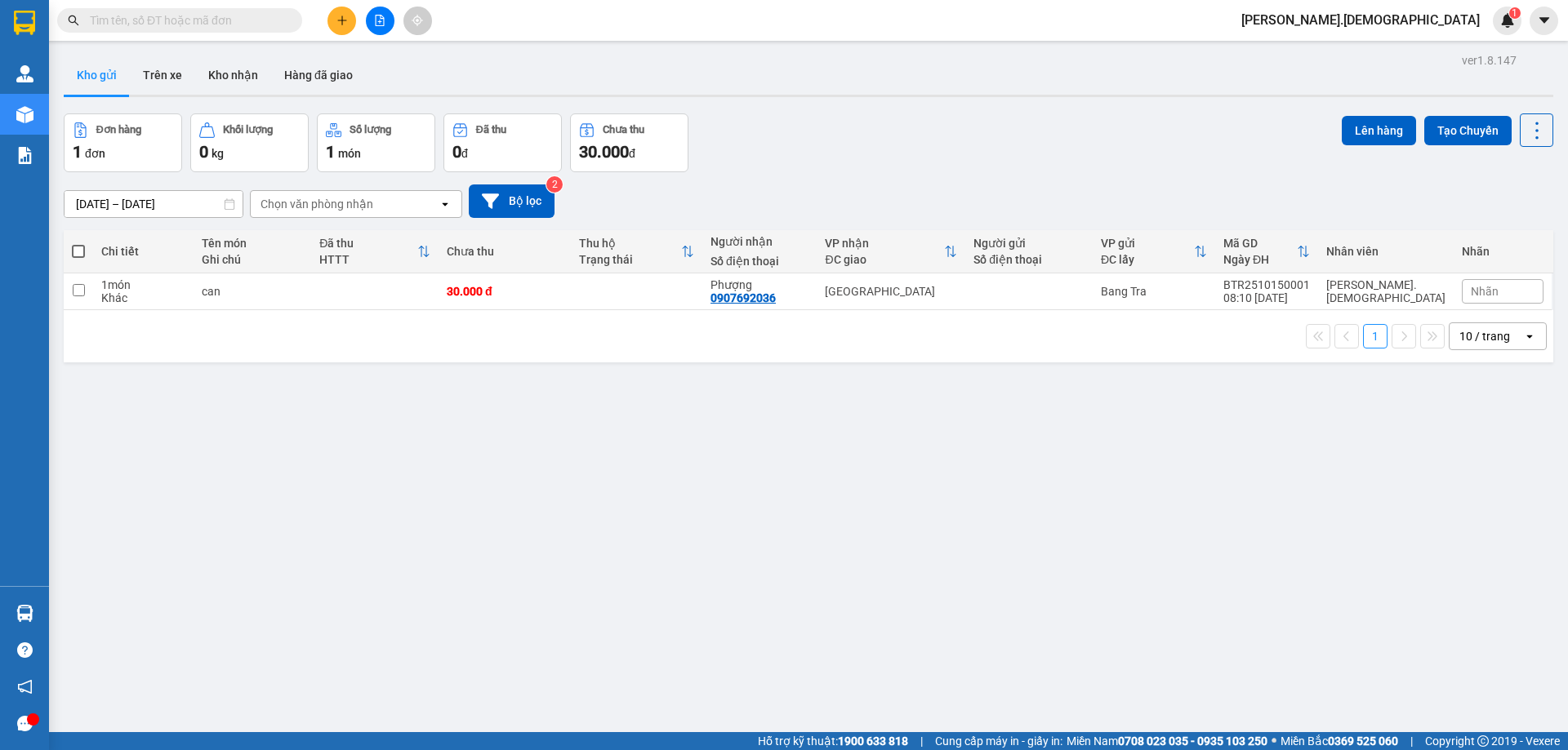
click at [343, 9] on button at bounding box center [342, 21] width 28 height 28
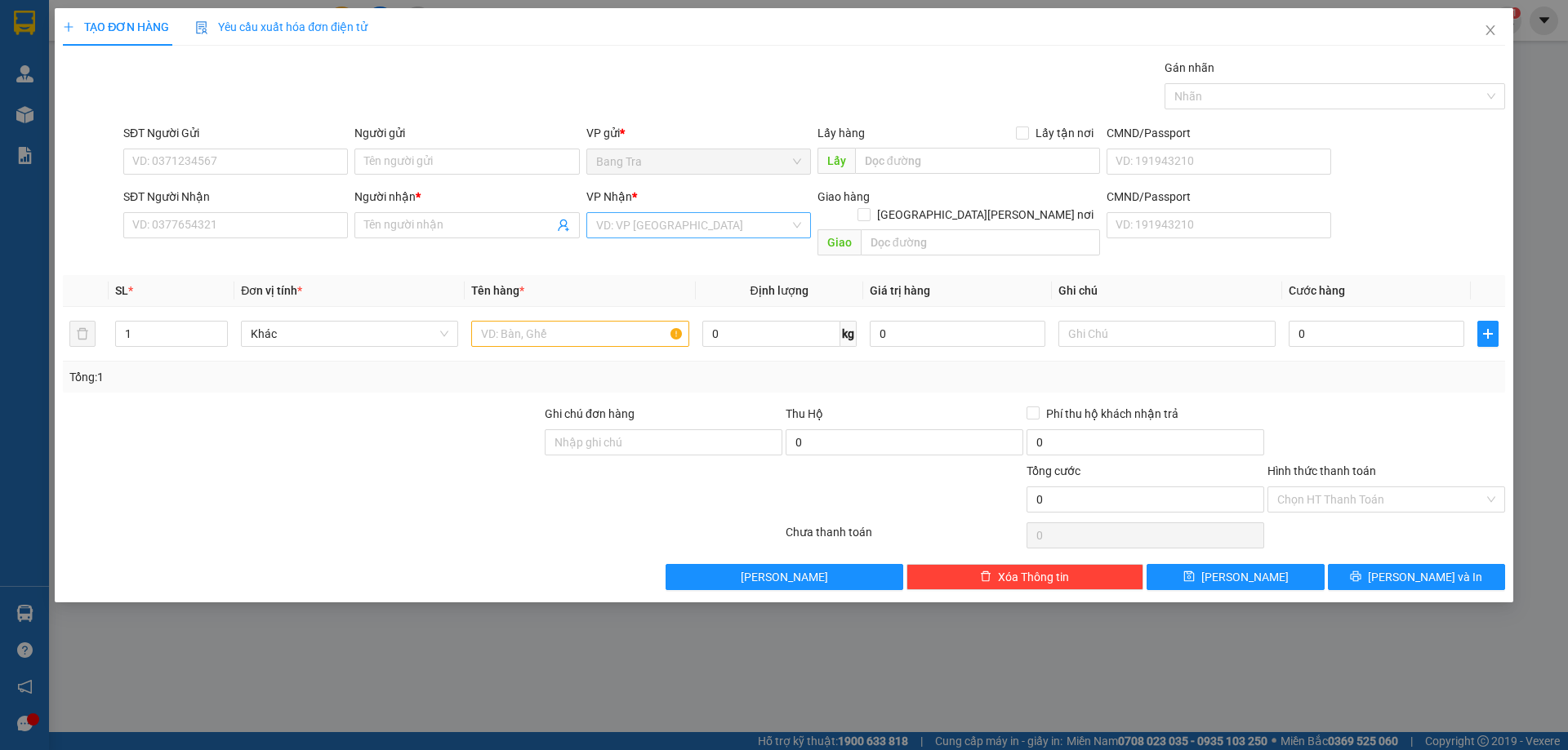
click at [634, 235] on input "search" at bounding box center [692, 224] width 194 height 24
click at [612, 334] on div "[GEOGRAPHIC_DATA]" at bounding box center [698, 336] width 205 height 18
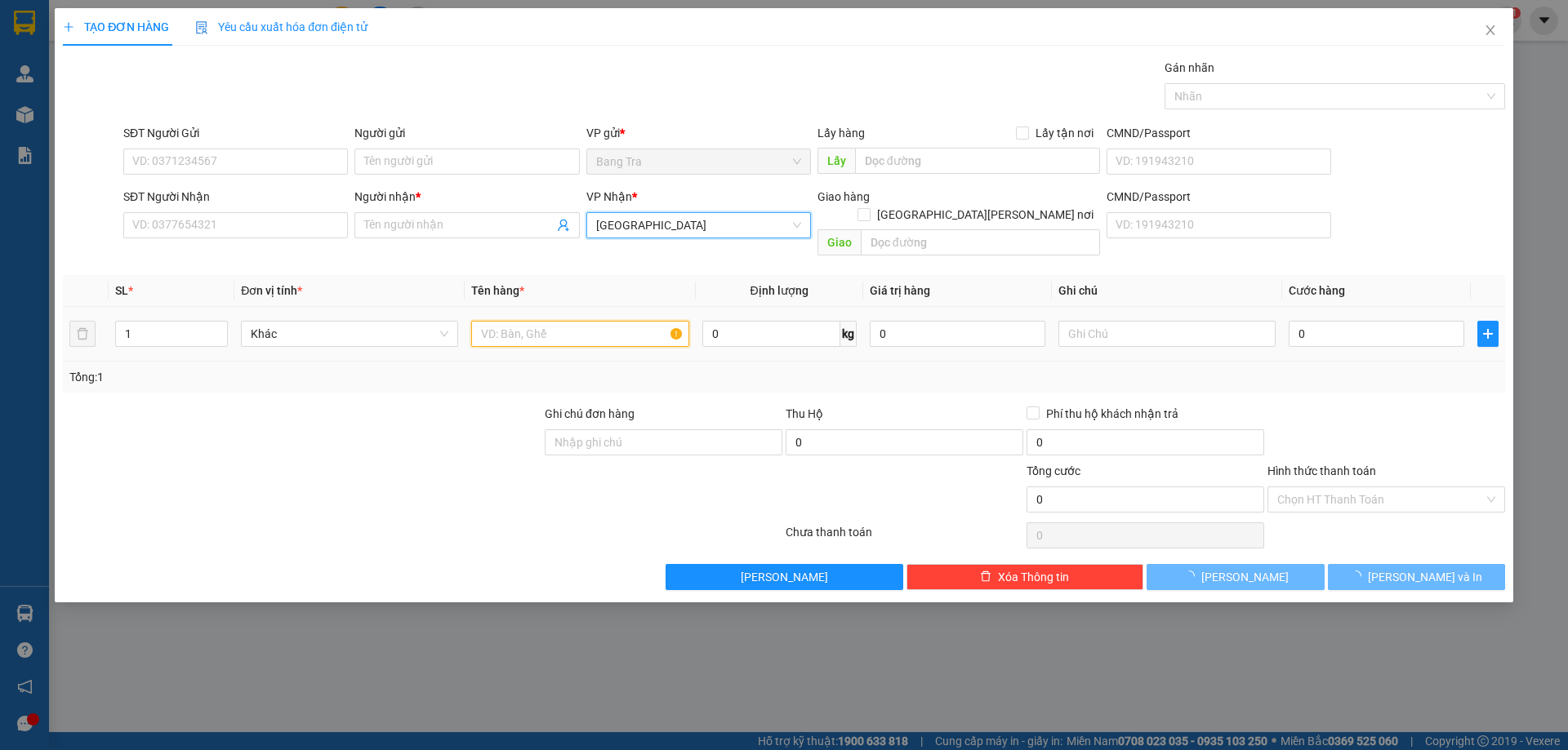
click at [590, 321] on input "text" at bounding box center [579, 333] width 217 height 26
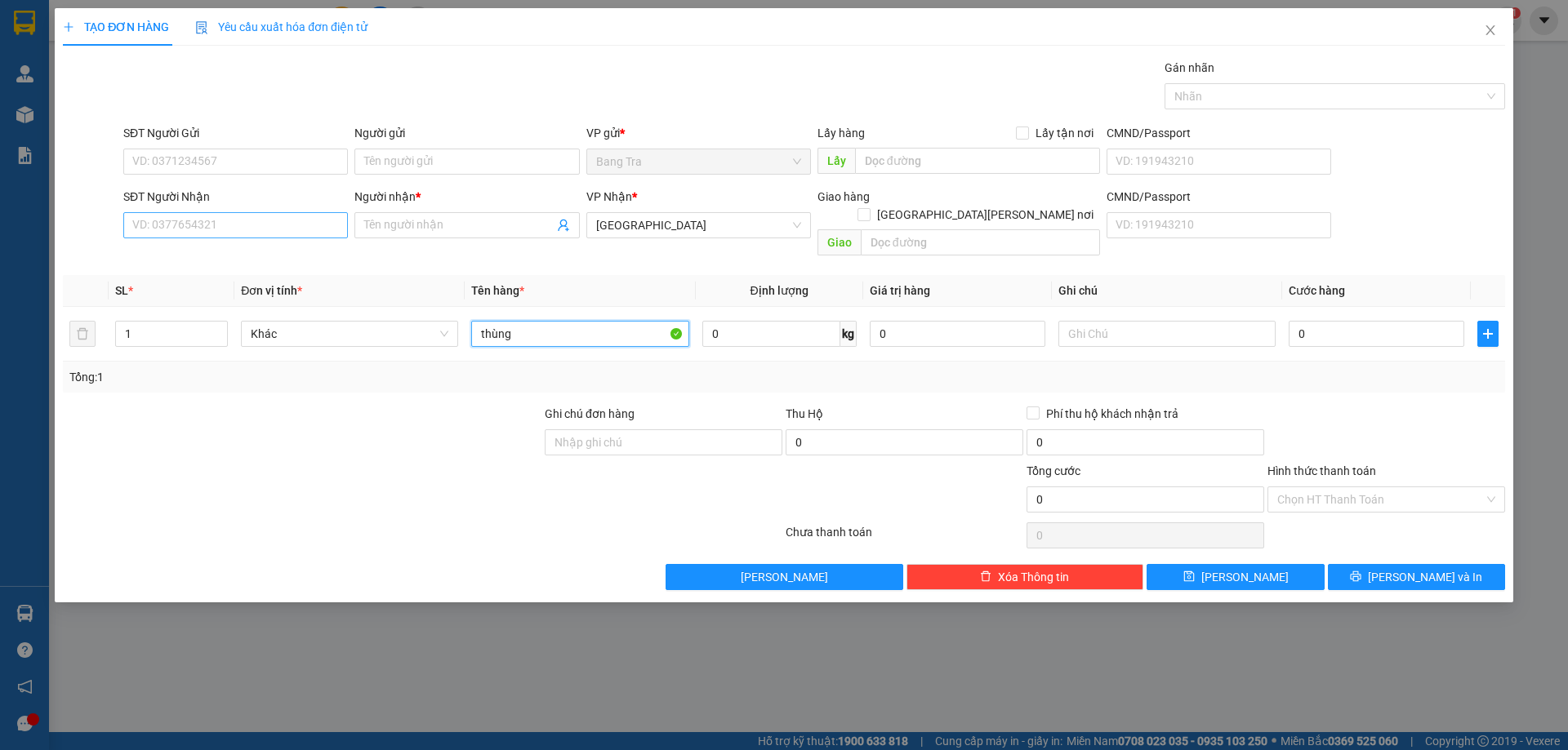
type input "thùng"
click at [237, 218] on input "SĐT Người Nhận" at bounding box center [235, 224] width 224 height 26
type input "0987218411"
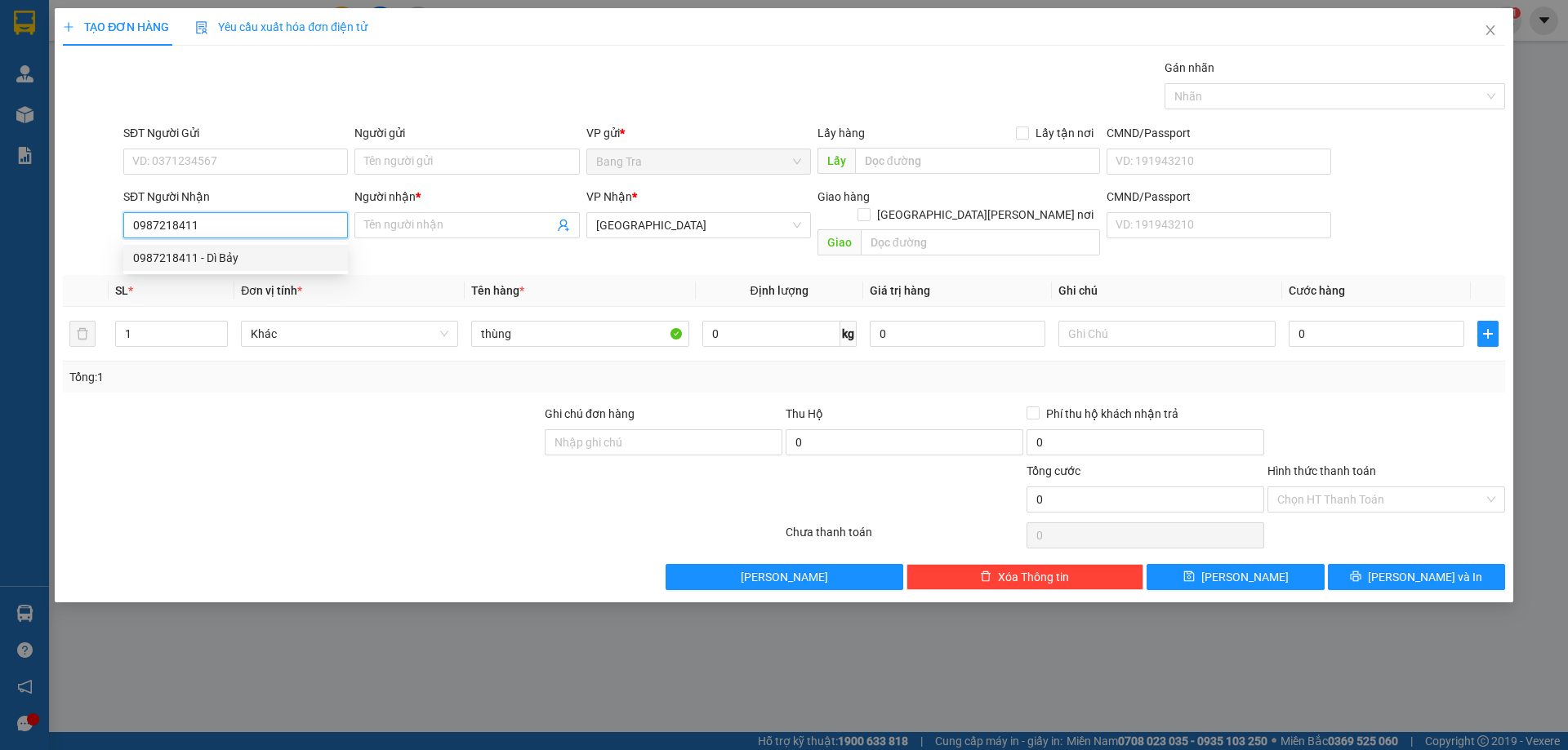
click at [234, 254] on div "0987218411 - Dì Bảy" at bounding box center [235, 258] width 205 height 18
type input "Dì Bảy"
type input "0987218411"
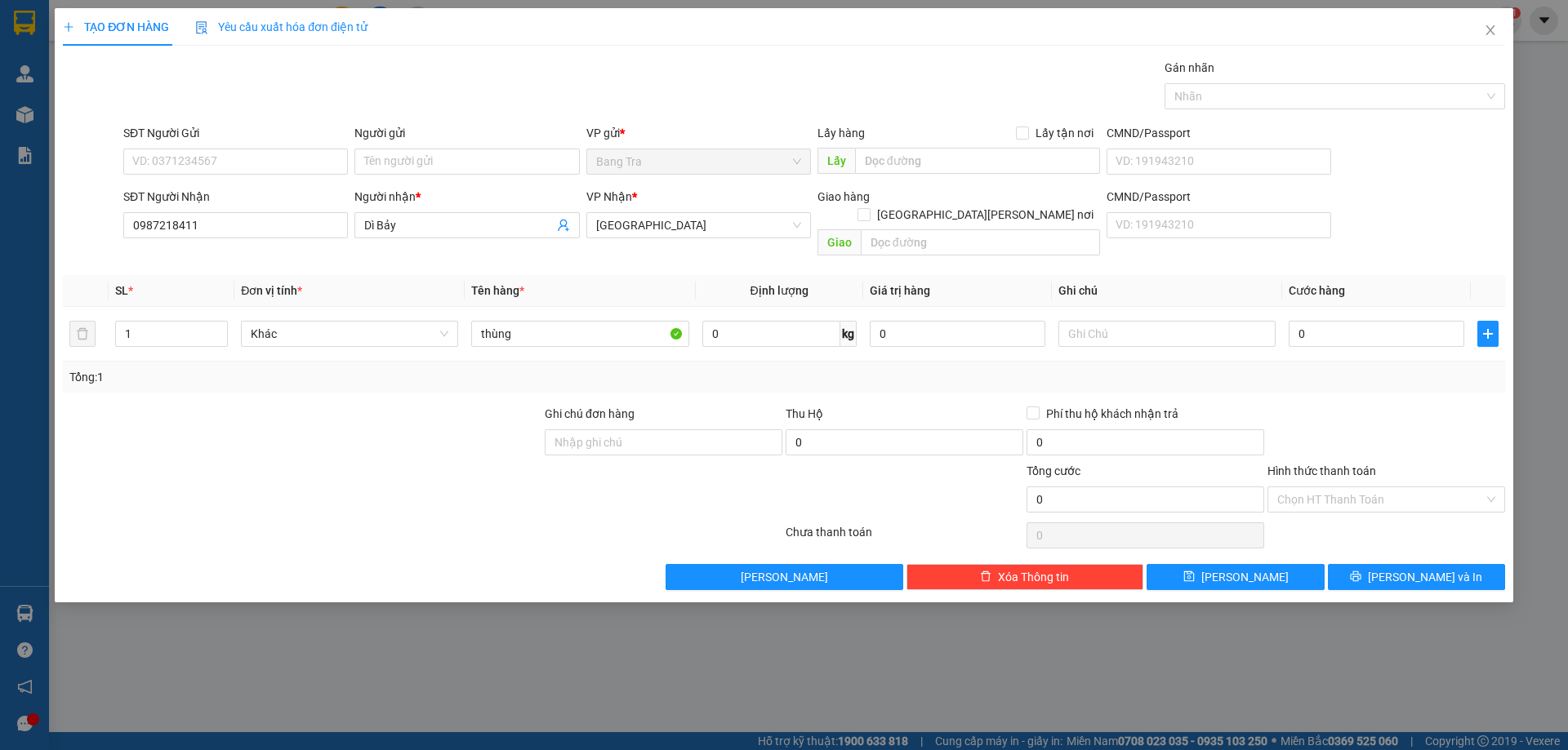
click at [195, 146] on div "SĐT Người Gửi" at bounding box center [235, 135] width 224 height 24
click at [194, 156] on input "SĐT Người Gửi" at bounding box center [235, 161] width 224 height 26
click at [180, 218] on div "0948336574 - Nhiên" at bounding box center [235, 220] width 205 height 18
type input "0948336574"
type input "Nhiên"
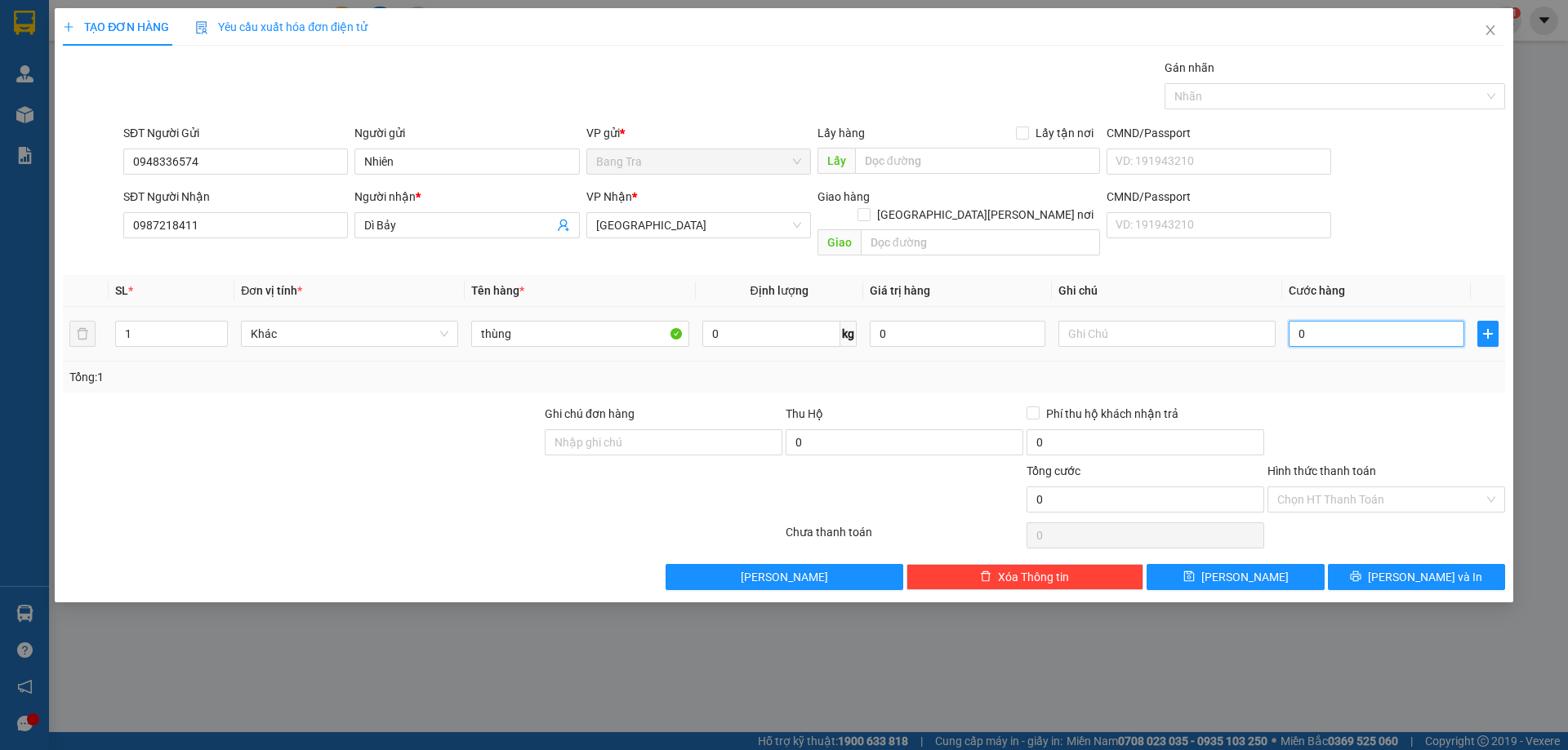
click at [1359, 326] on input "0" at bounding box center [1376, 333] width 175 height 26
type input "3"
type input "30"
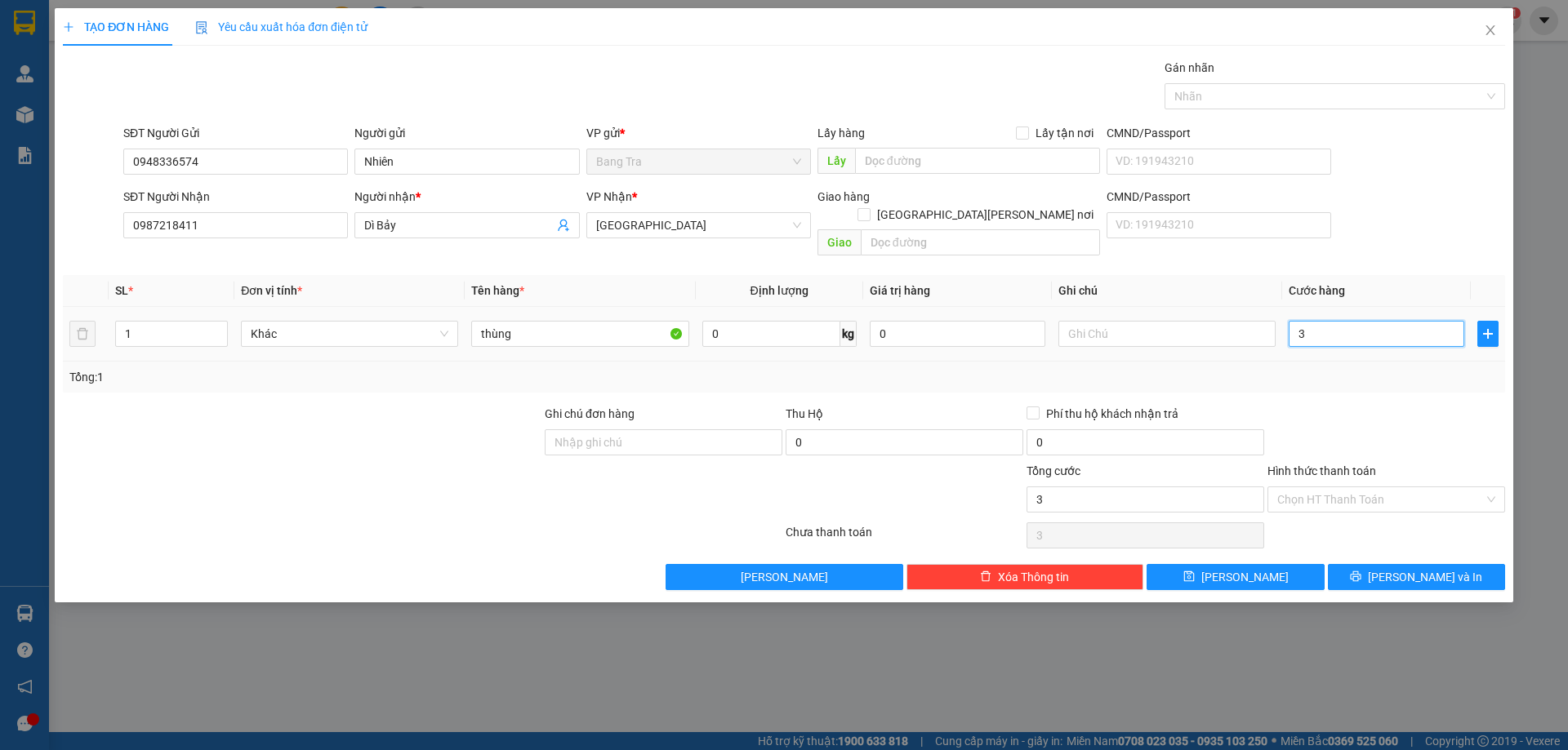
type input "30"
type input "30.000"
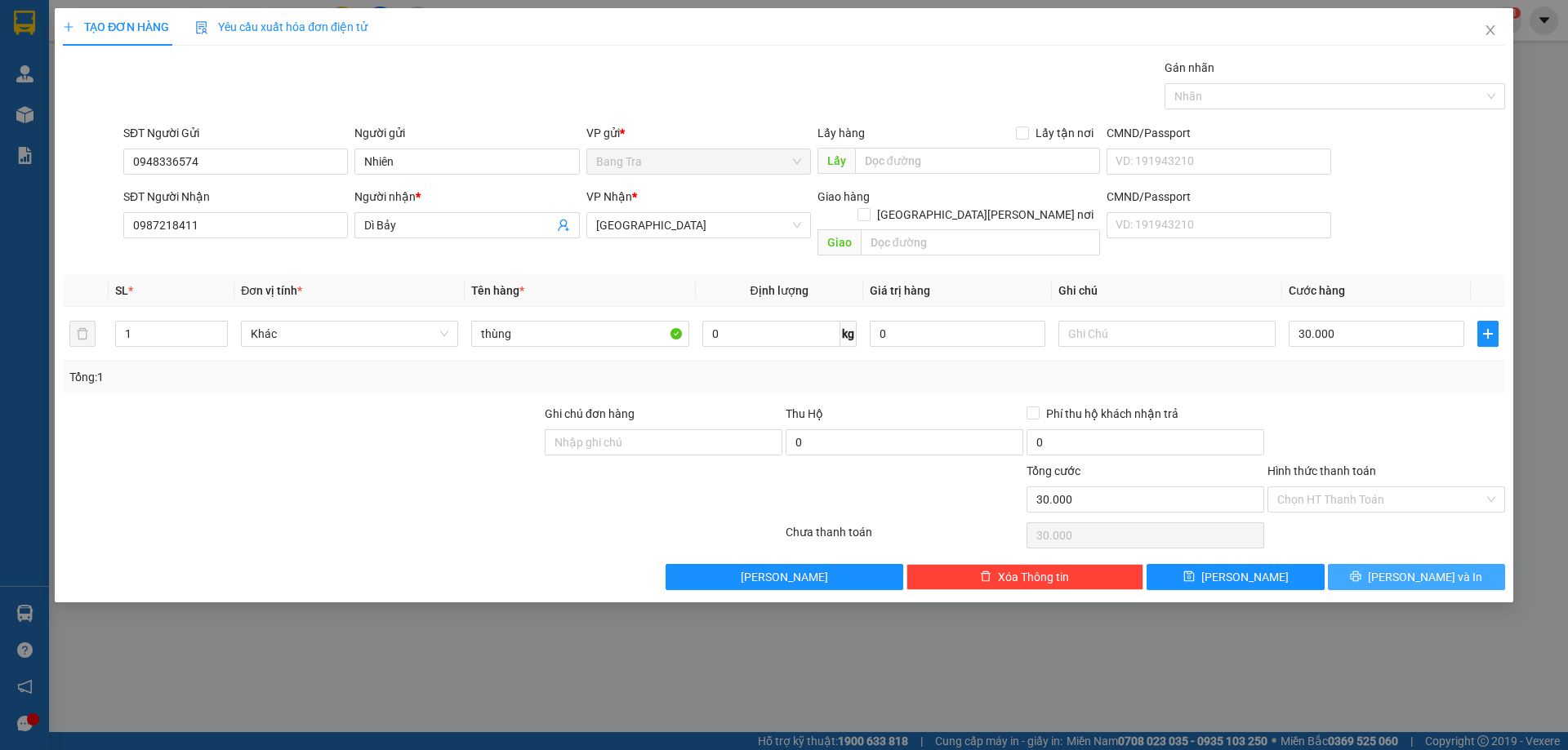
click at [1368, 564] on button "Lưu và In" at bounding box center [1416, 576] width 177 height 26
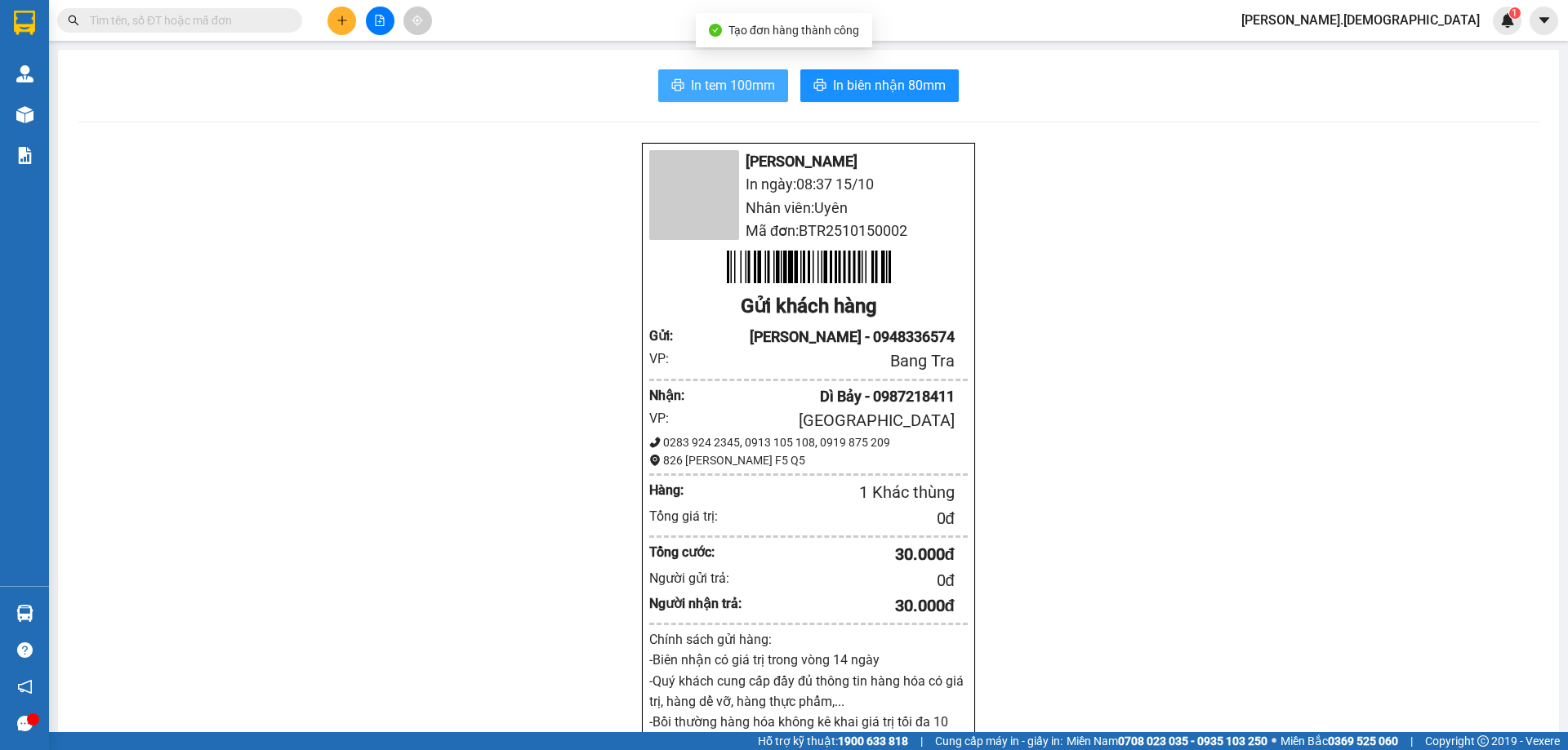
click at [736, 97] on button "In tem 100mm" at bounding box center [723, 86] width 130 height 32
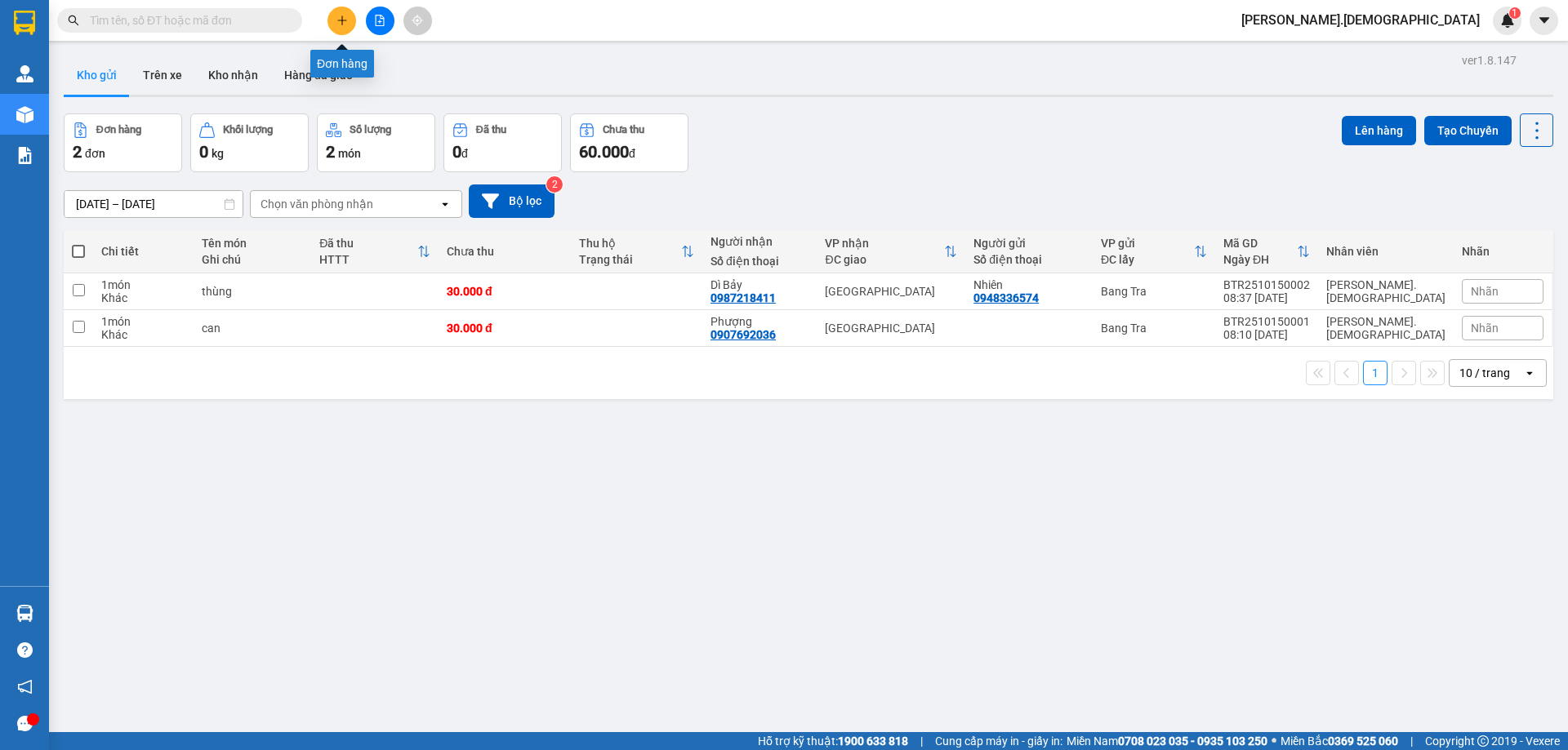
click at [337, 21] on icon "plus" at bounding box center [342, 21] width 12 height 12
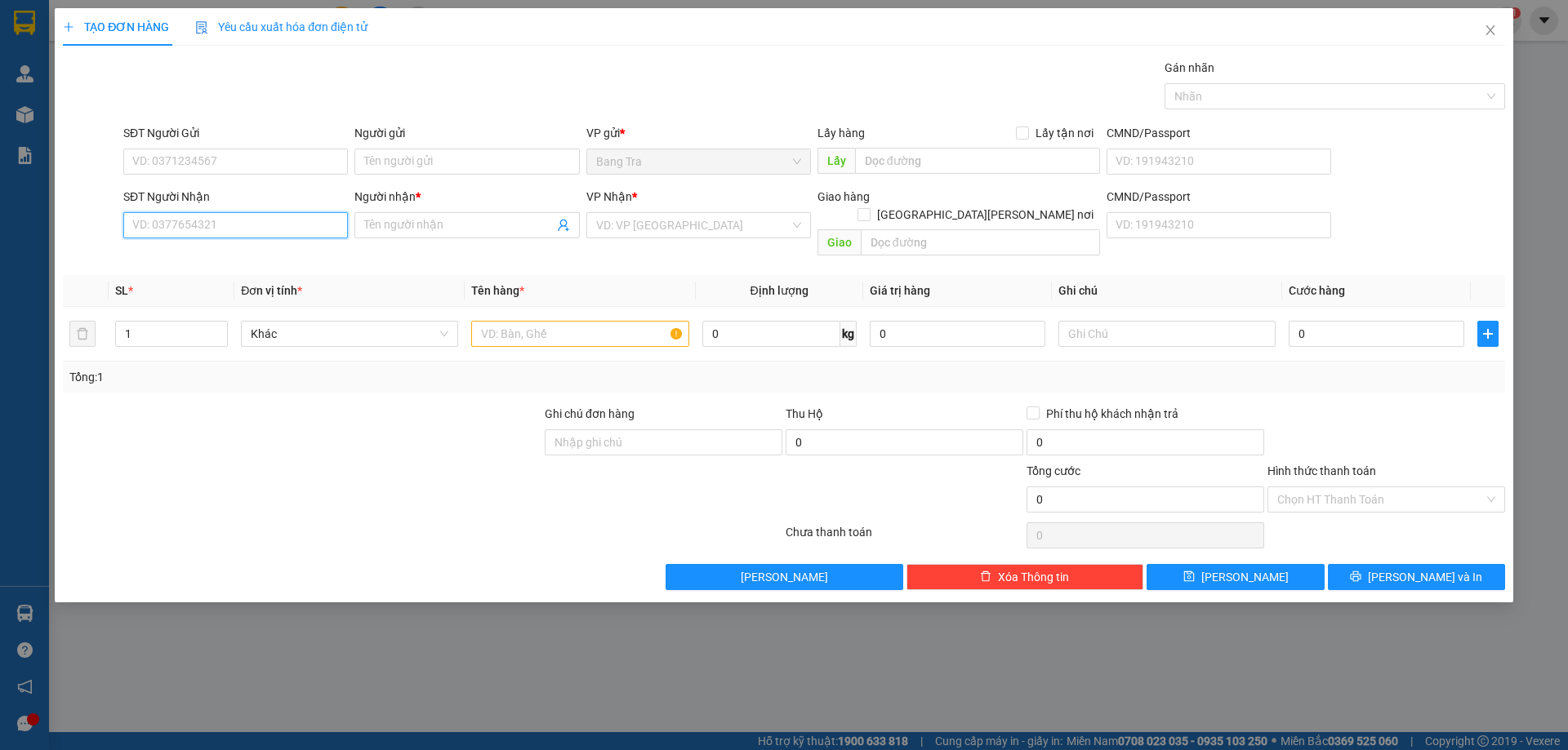
click at [224, 223] on input "SĐT Người Nhận" at bounding box center [235, 224] width 224 height 26
click at [231, 248] on div "0777033666 - hải" at bounding box center [235, 257] width 224 height 26
type input "0777033666"
type input "hải"
type input "0777033666"
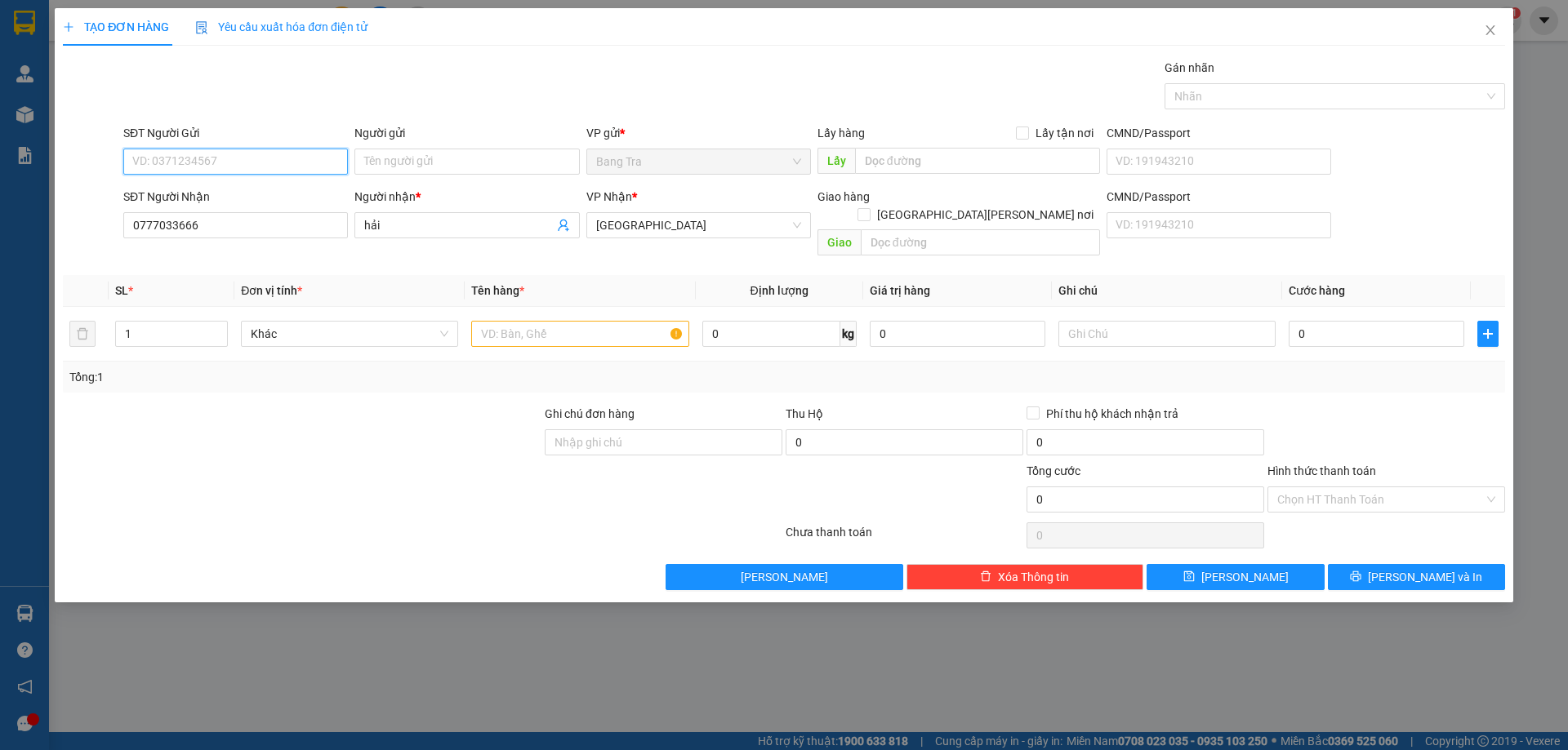
click at [239, 157] on input "SĐT Người Gửi" at bounding box center [235, 161] width 224 height 26
click at [525, 326] on input "text" at bounding box center [579, 333] width 217 height 26
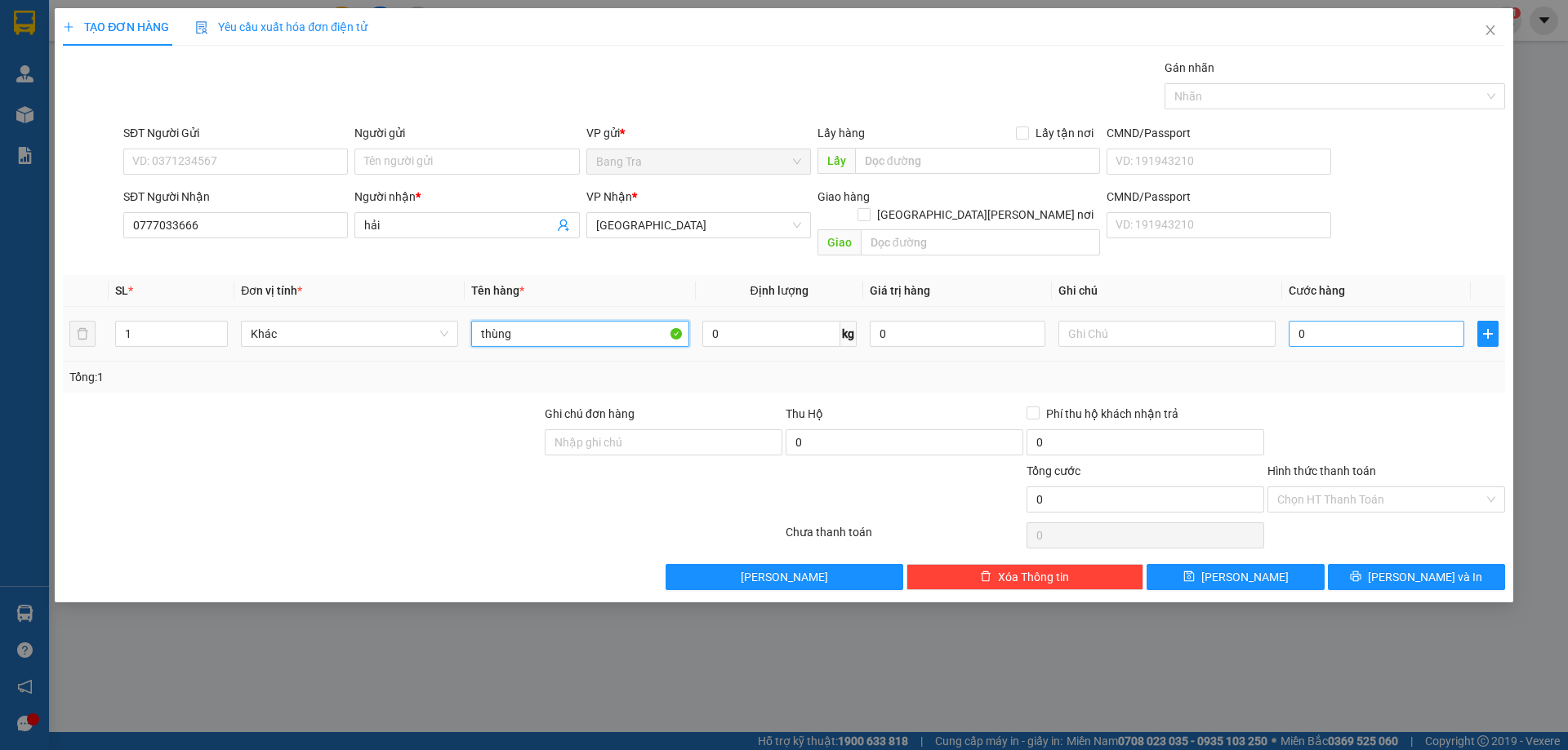
type input "thùng"
click at [1377, 321] on input "0" at bounding box center [1376, 333] width 175 height 26
type input "3"
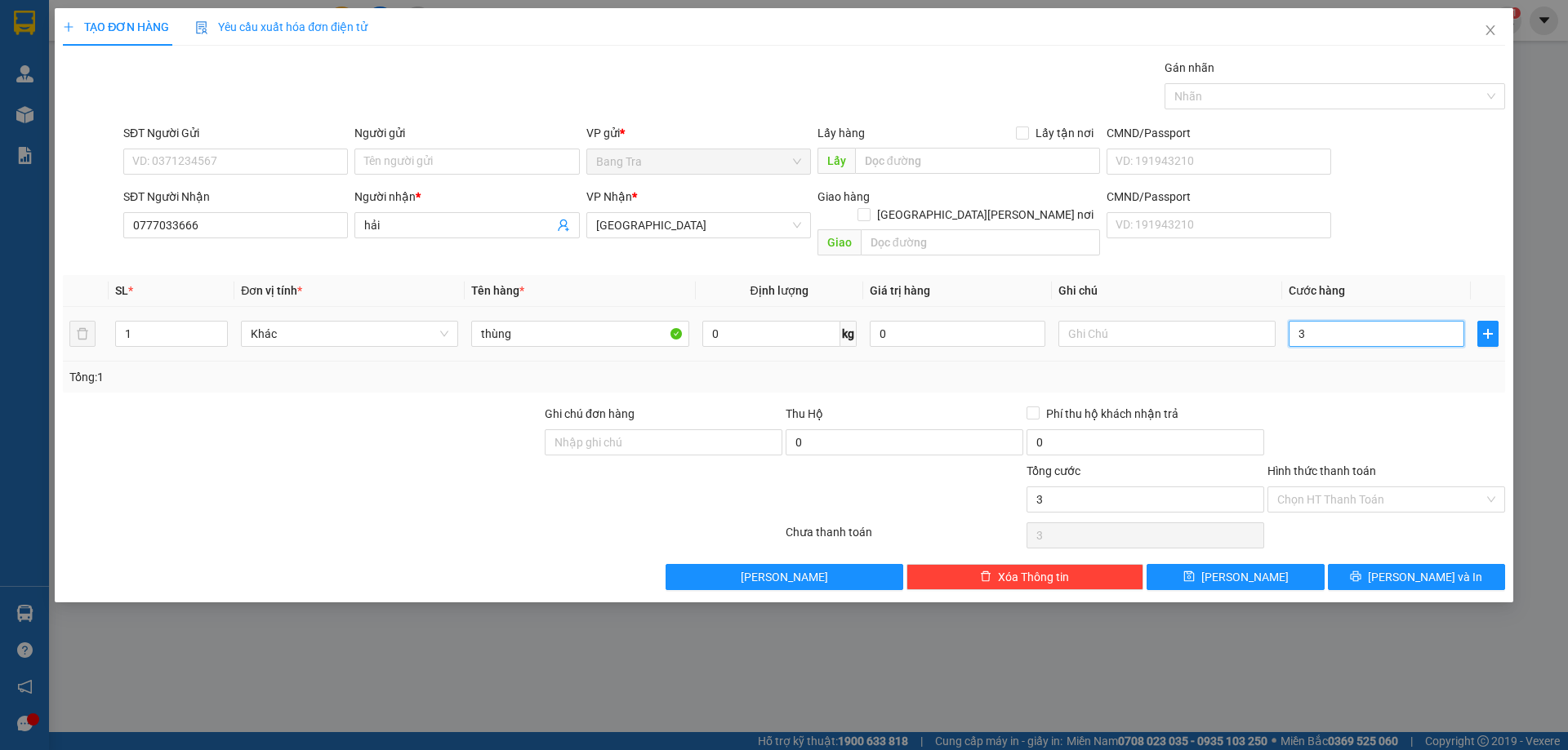
type input "30"
click at [1361, 571] on icon "printer" at bounding box center [1355, 576] width 12 height 12
type input "30.000"
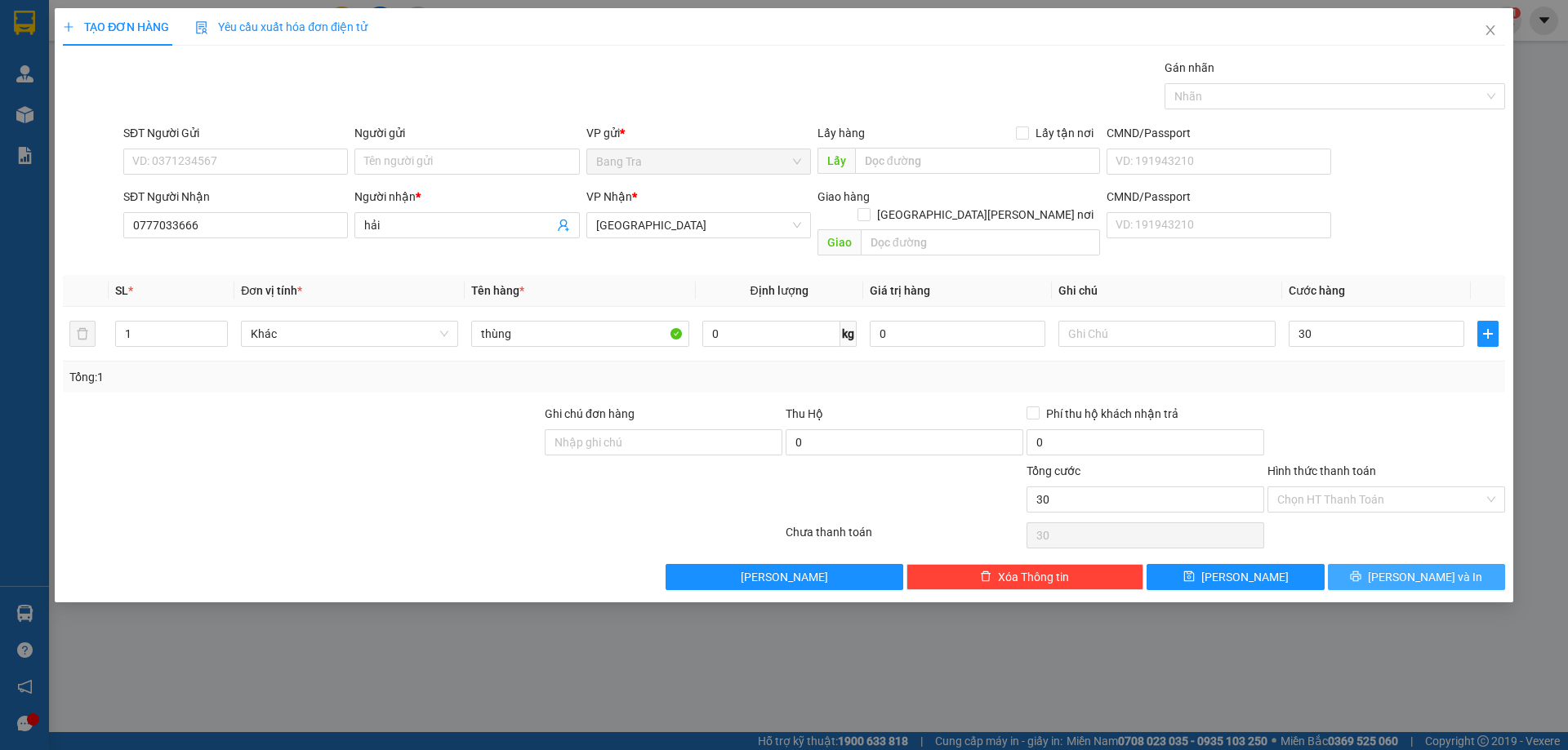
type input "30.000"
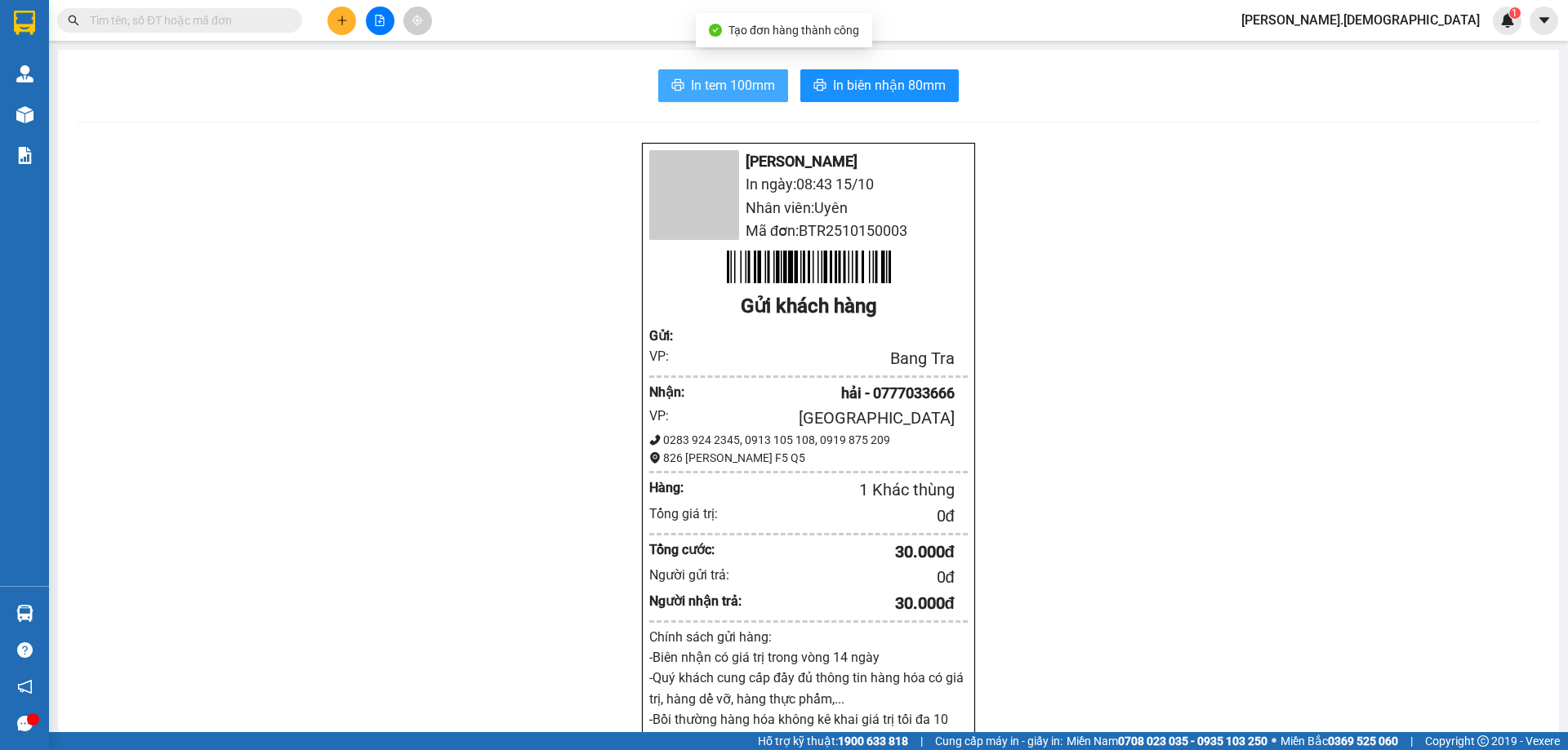
click at [752, 88] on span "In tem 100mm" at bounding box center [732, 85] width 84 height 21
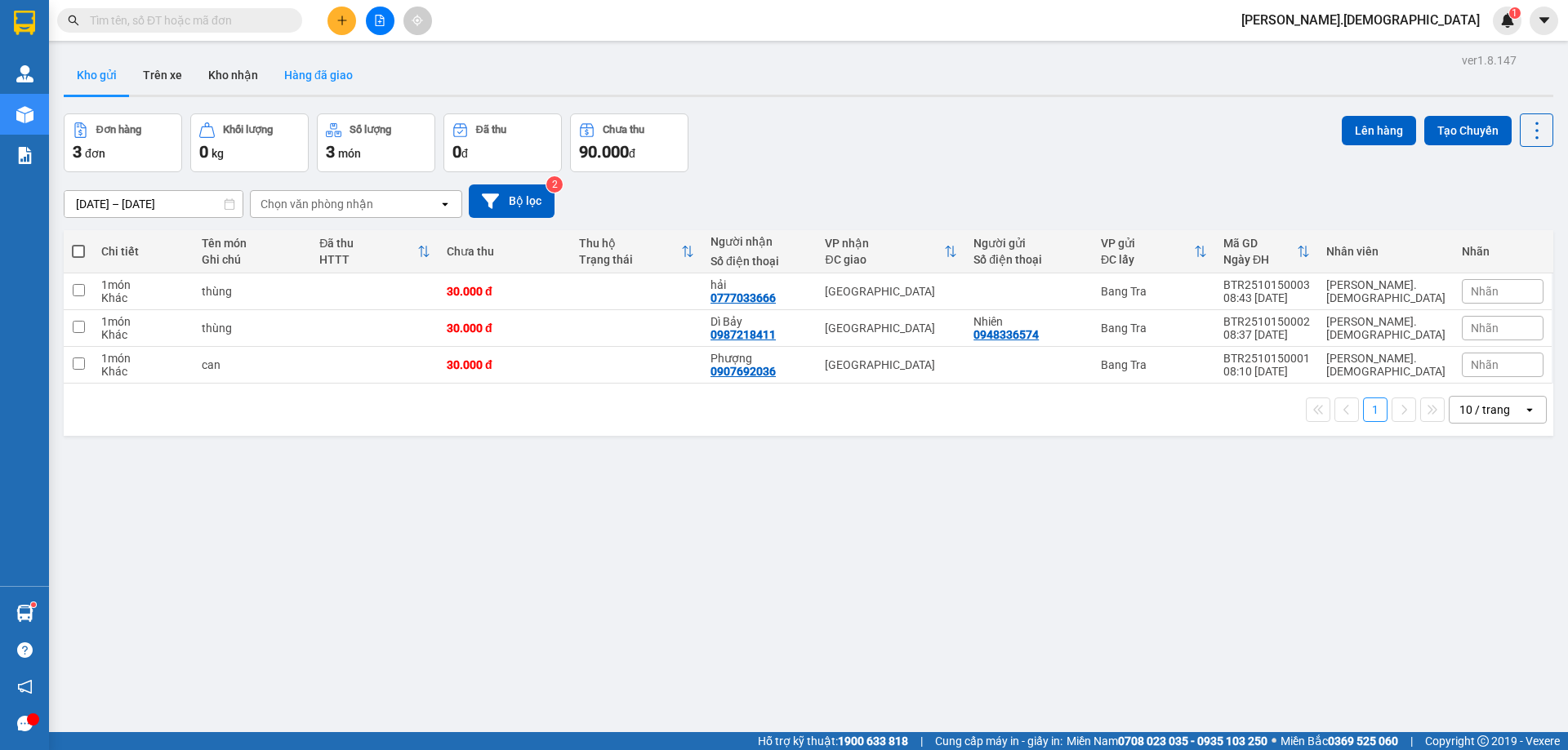
click at [307, 92] on button "Hàng đã giao" at bounding box center [318, 75] width 95 height 39
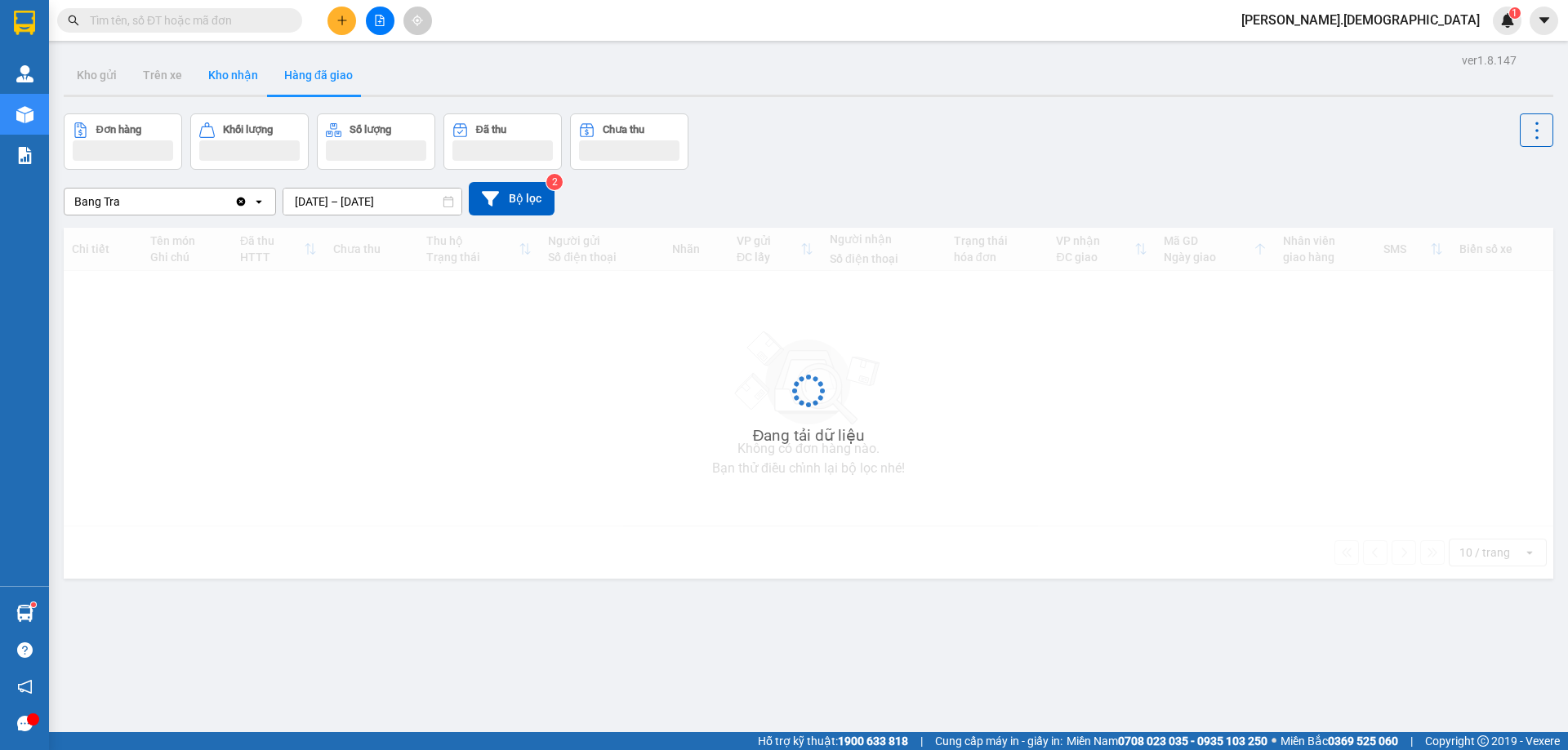
click at [224, 84] on button "Kho nhận" at bounding box center [233, 75] width 76 height 39
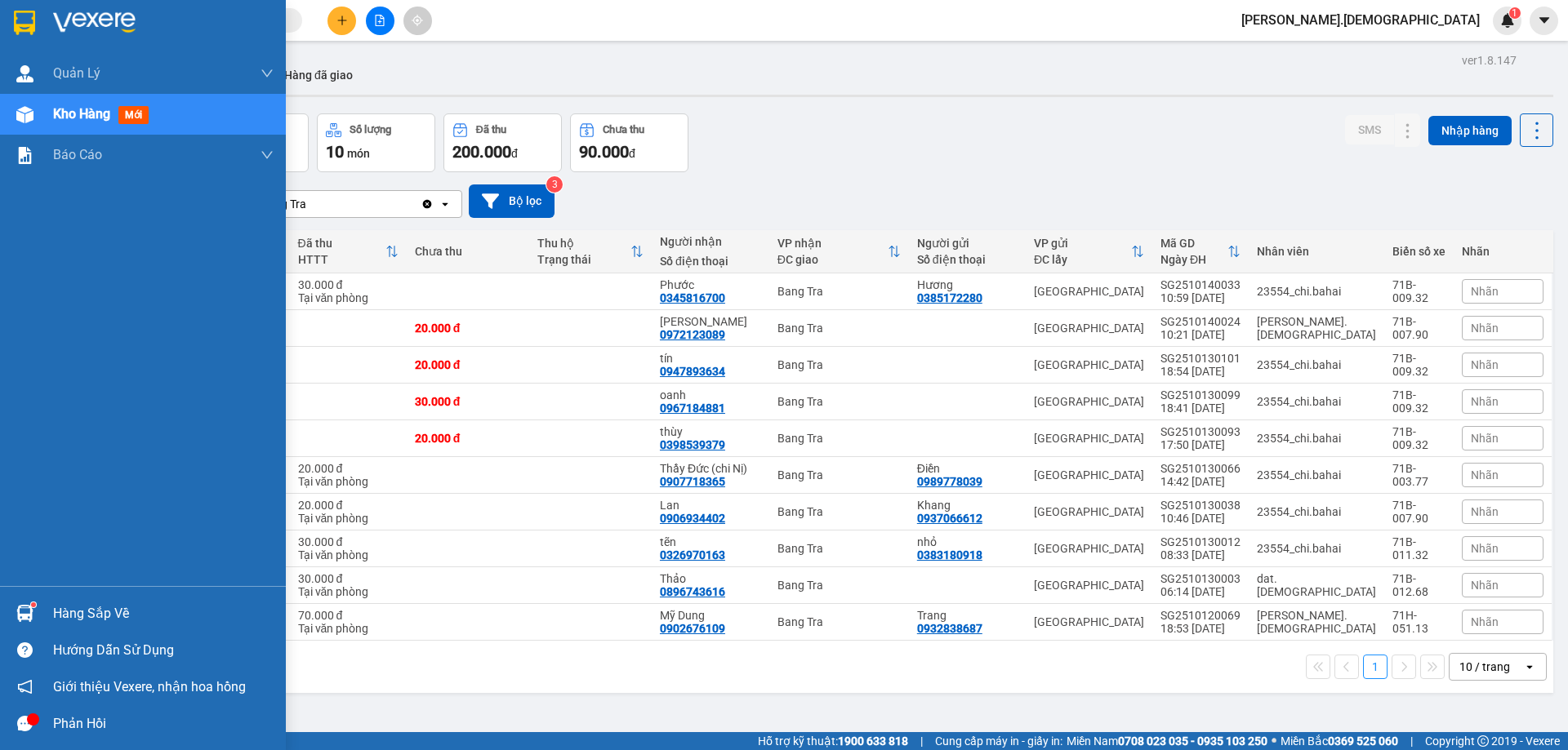
click at [37, 605] on div at bounding box center [25, 613] width 28 height 28
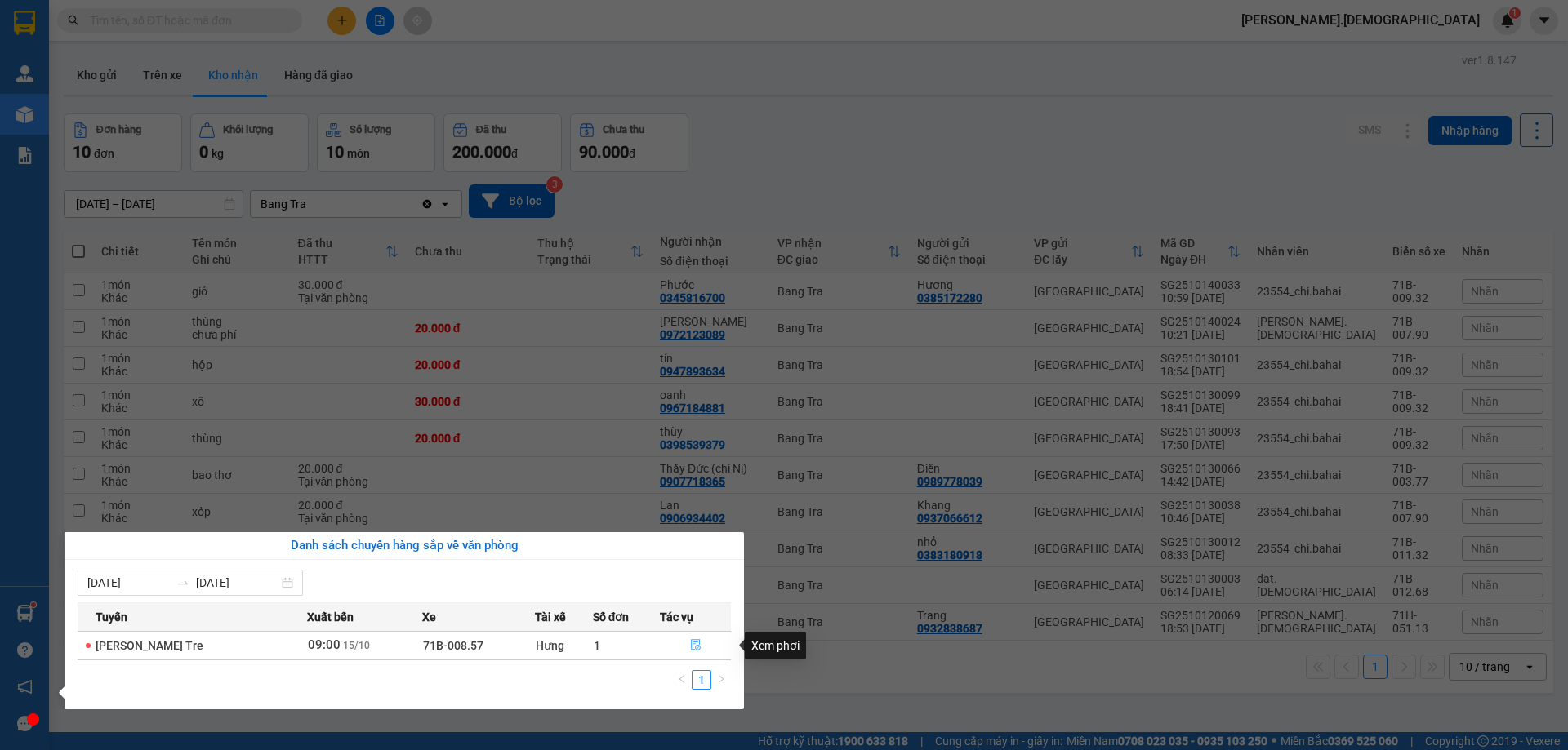
click at [691, 651] on span "file-done" at bounding box center [696, 645] width 12 height 13
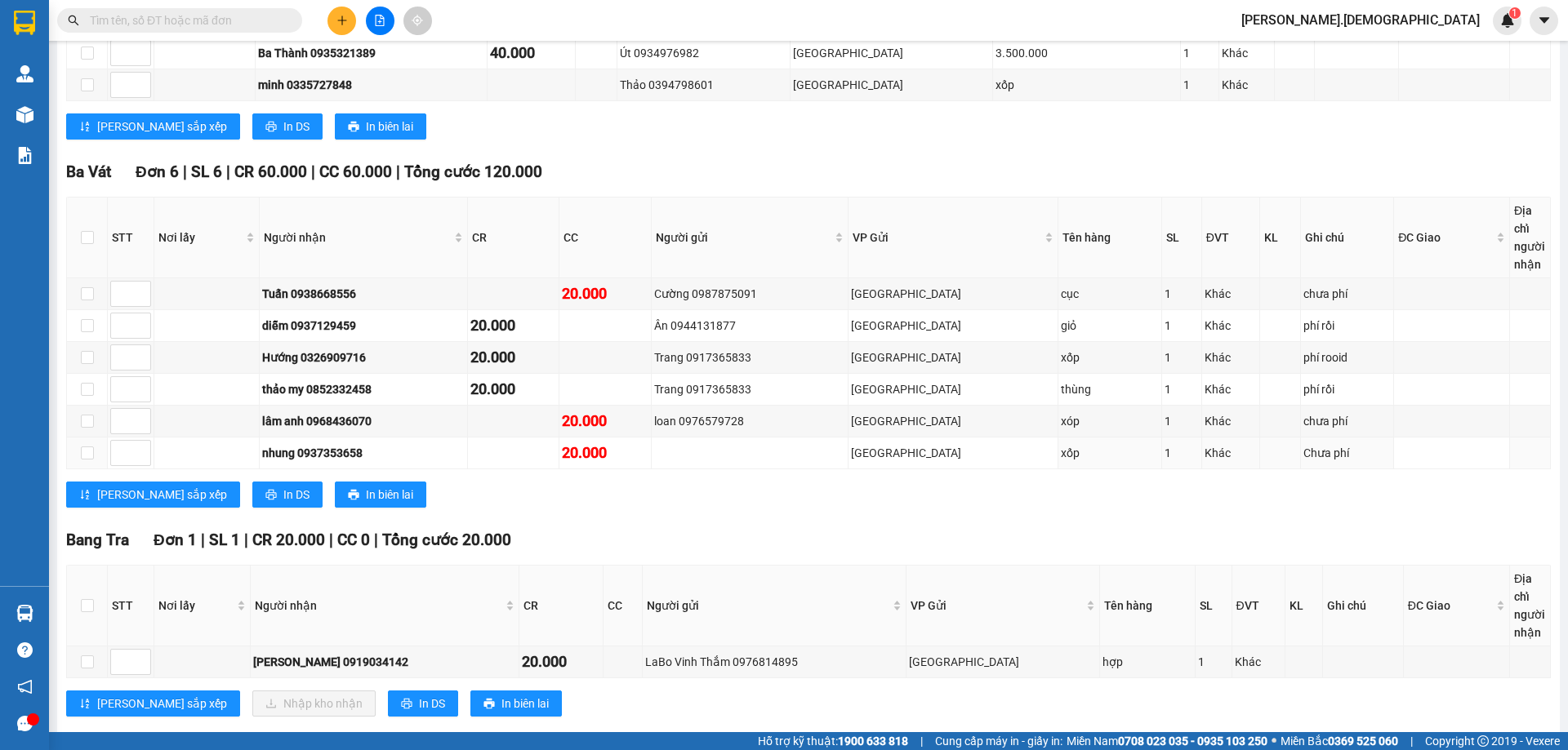
scroll to position [408, 0]
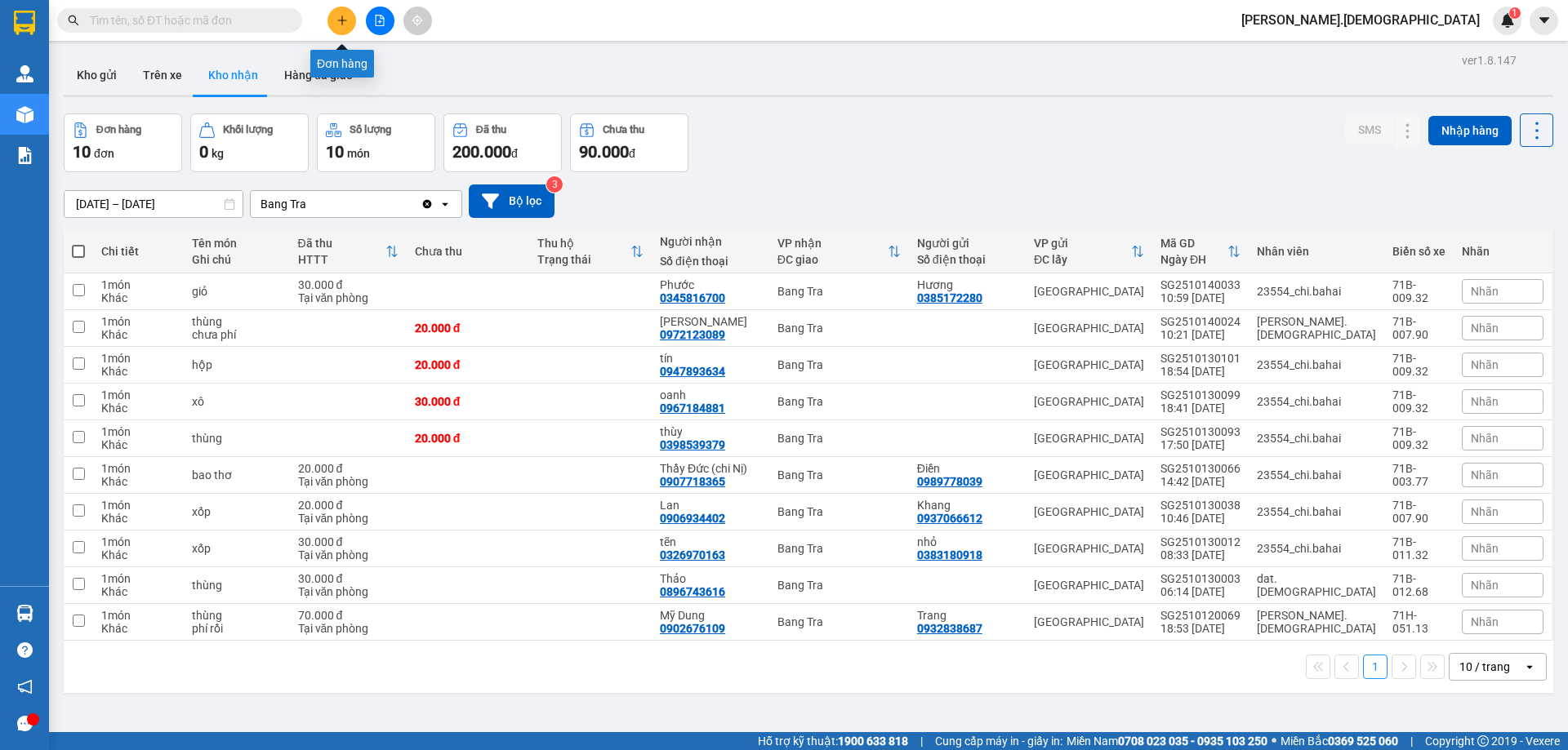
click at [344, 15] on icon "plus" at bounding box center [342, 21] width 12 height 12
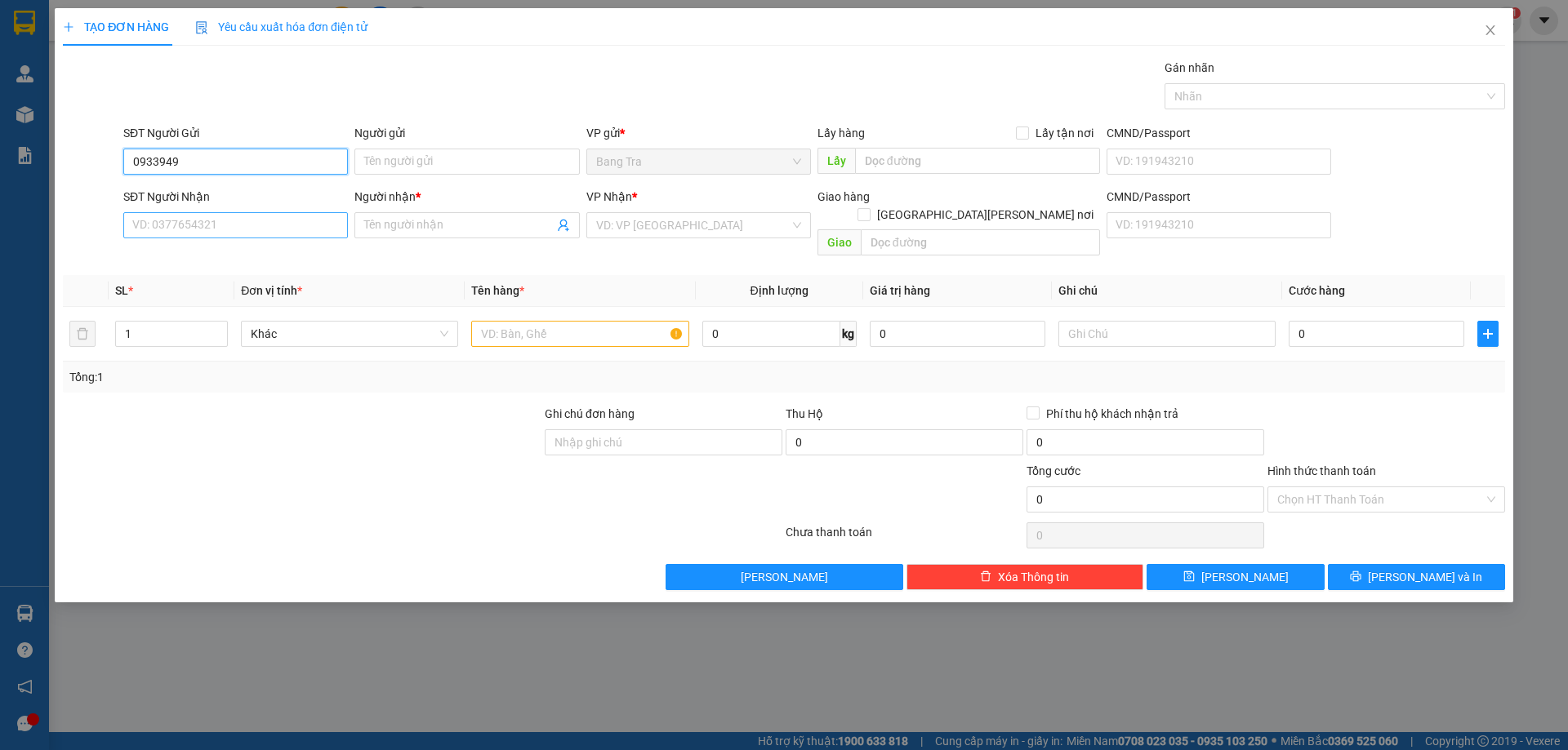
type input "0933949"
click at [310, 228] on input "SĐT Người Nhận" at bounding box center [235, 224] width 224 height 26
type input "0933949468"
click at [409, 235] on span at bounding box center [466, 224] width 224 height 26
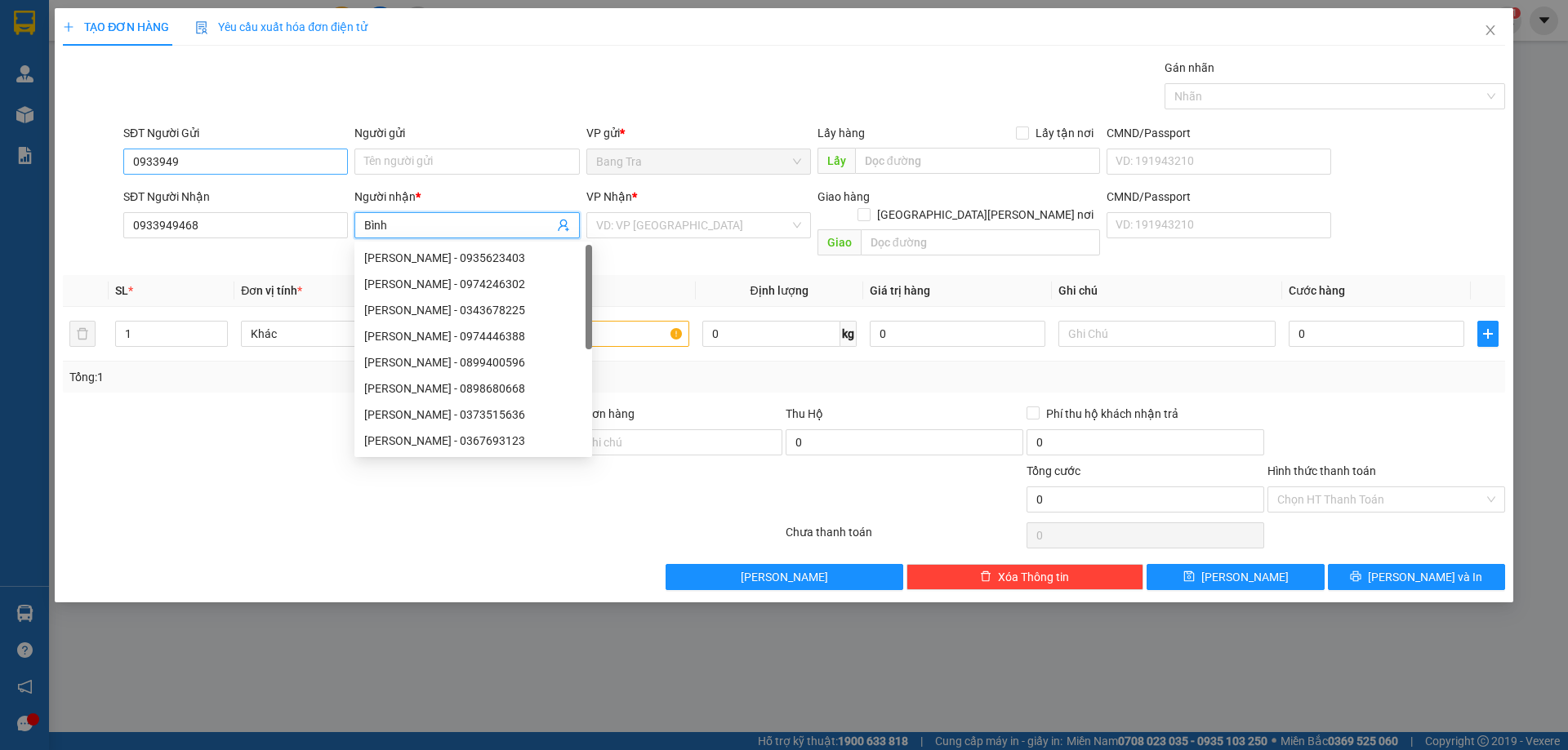
type input "Bình"
click at [209, 153] on input "0933949" at bounding box center [235, 161] width 224 height 26
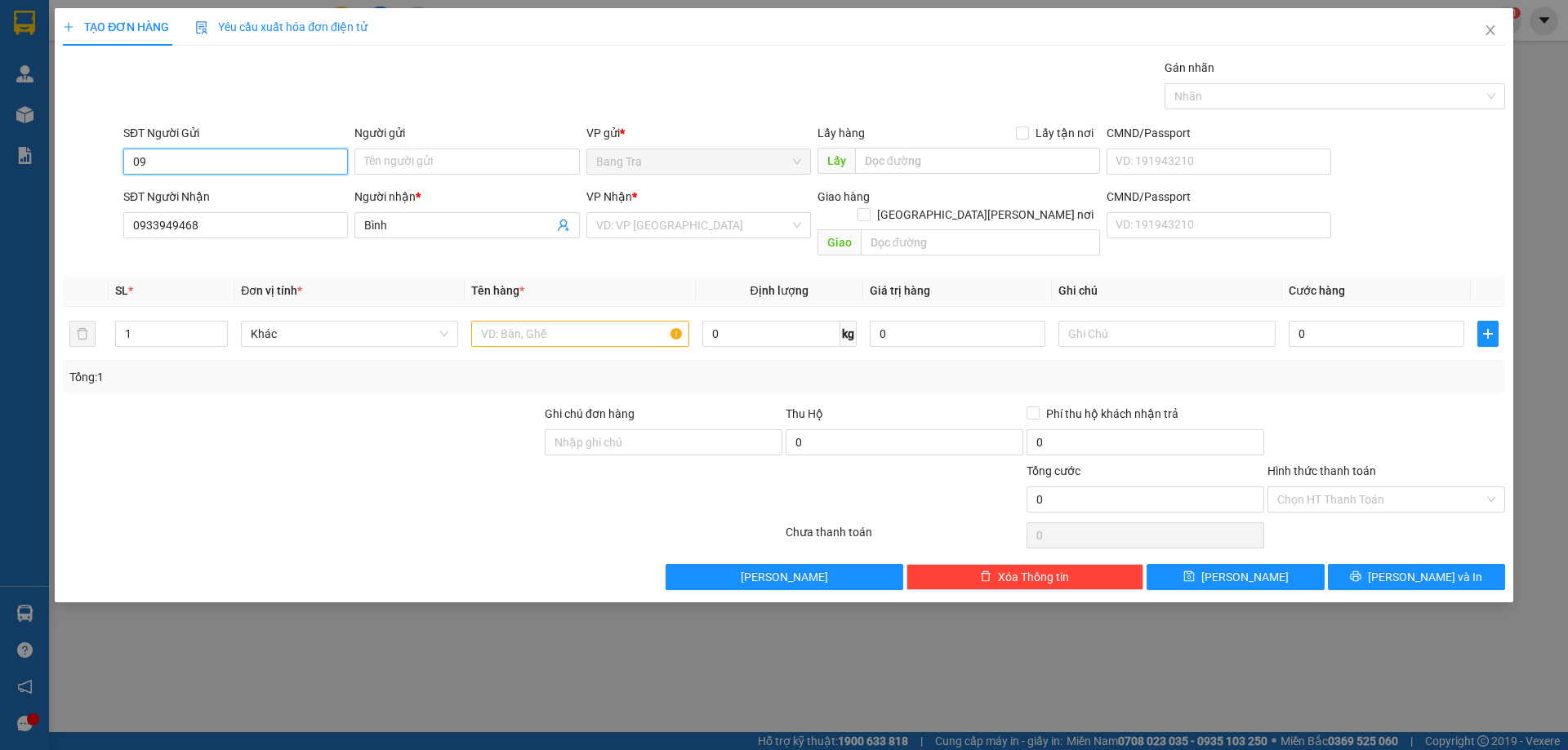
type input "0"
type input "0917345797"
click at [246, 196] on div "0917345797 - Võ" at bounding box center [235, 194] width 205 height 18
type input "Võ"
type input "0917345797"
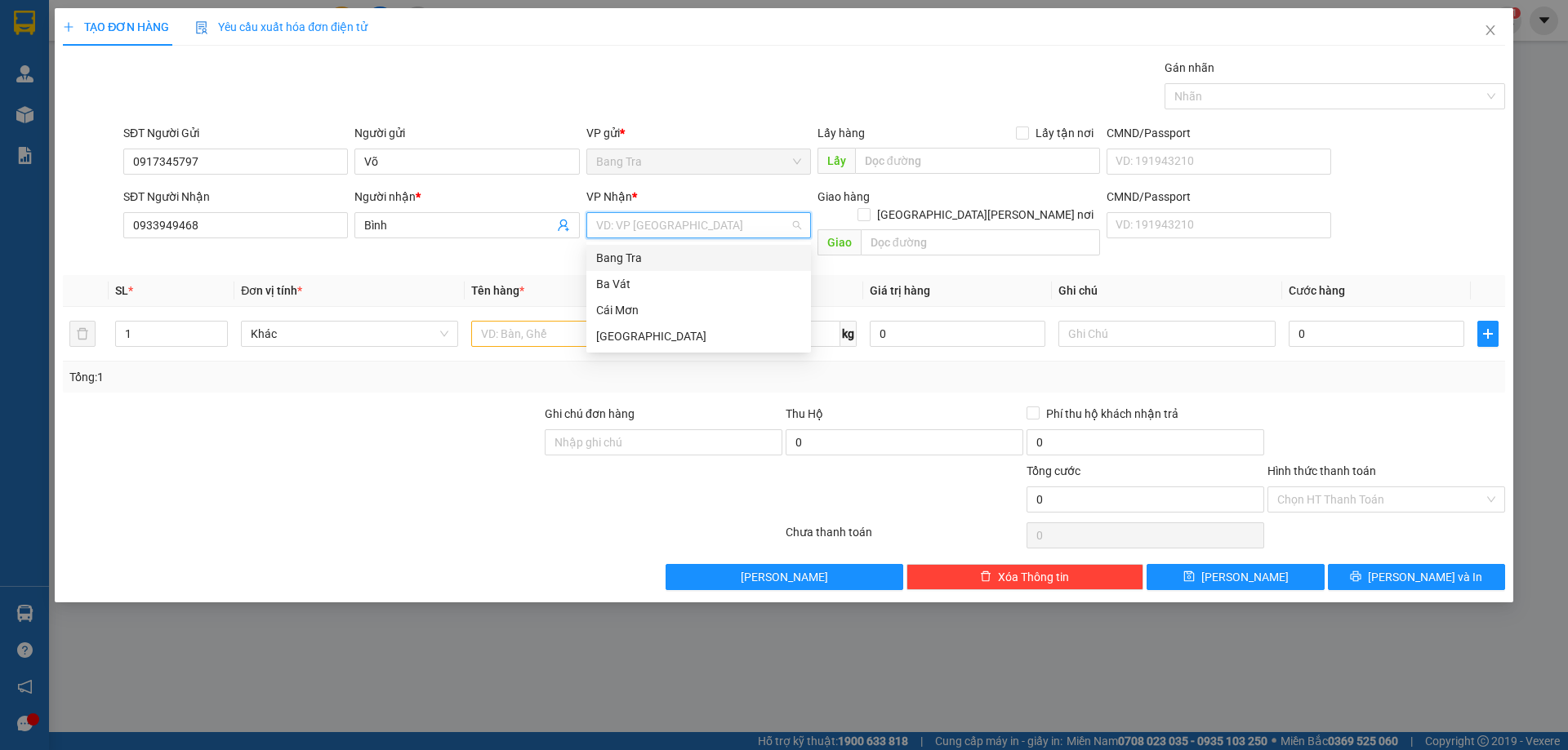
click at [660, 231] on input "search" at bounding box center [692, 224] width 194 height 24
click at [619, 336] on div "[GEOGRAPHIC_DATA]" at bounding box center [698, 336] width 205 height 18
click at [569, 321] on input "text" at bounding box center [579, 333] width 217 height 26
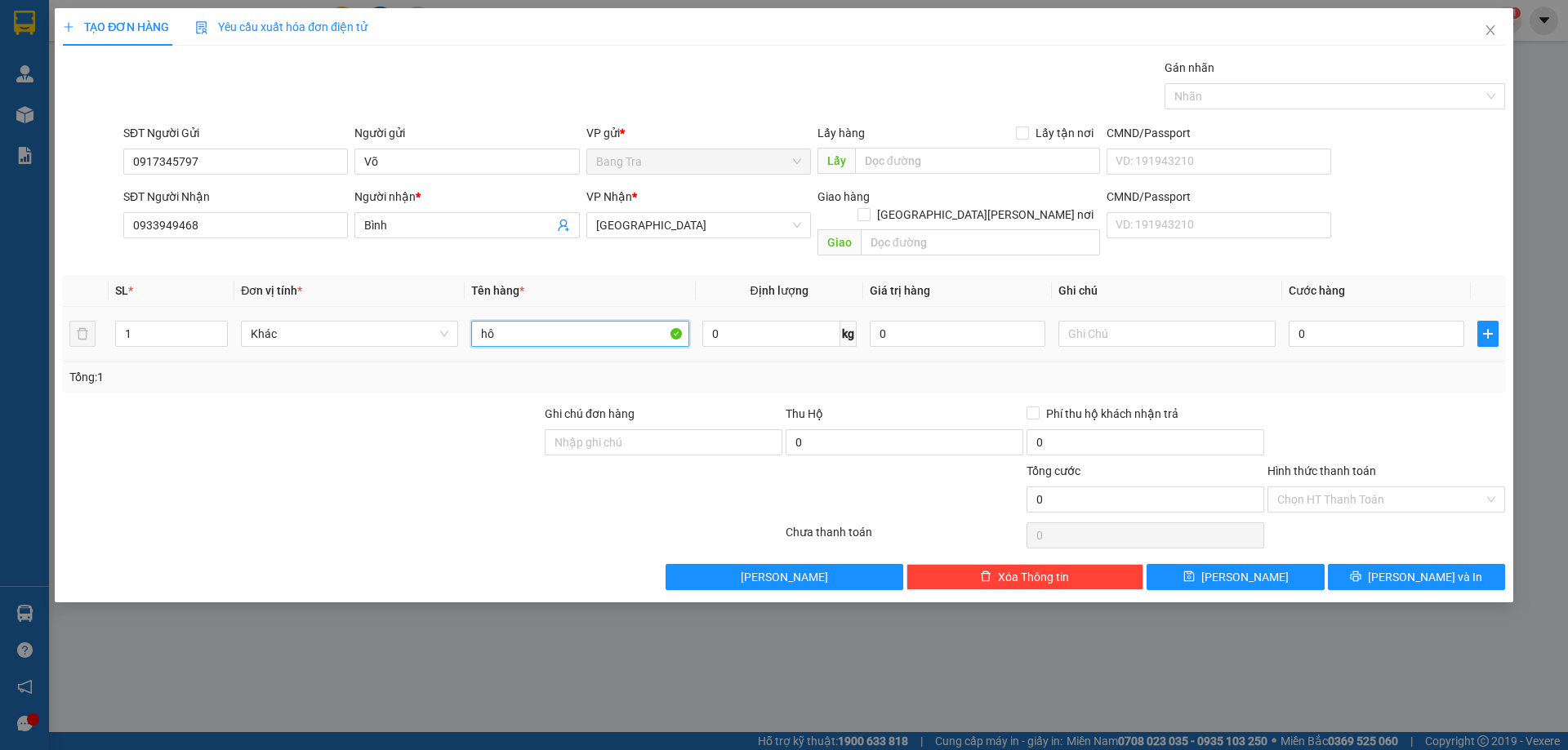
type input "h"
click at [505, 321] on input "hoof sơ" at bounding box center [579, 333] width 217 height 26
type input "hồ sơ"
click at [1315, 321] on input "0" at bounding box center [1376, 333] width 175 height 26
type input "2"
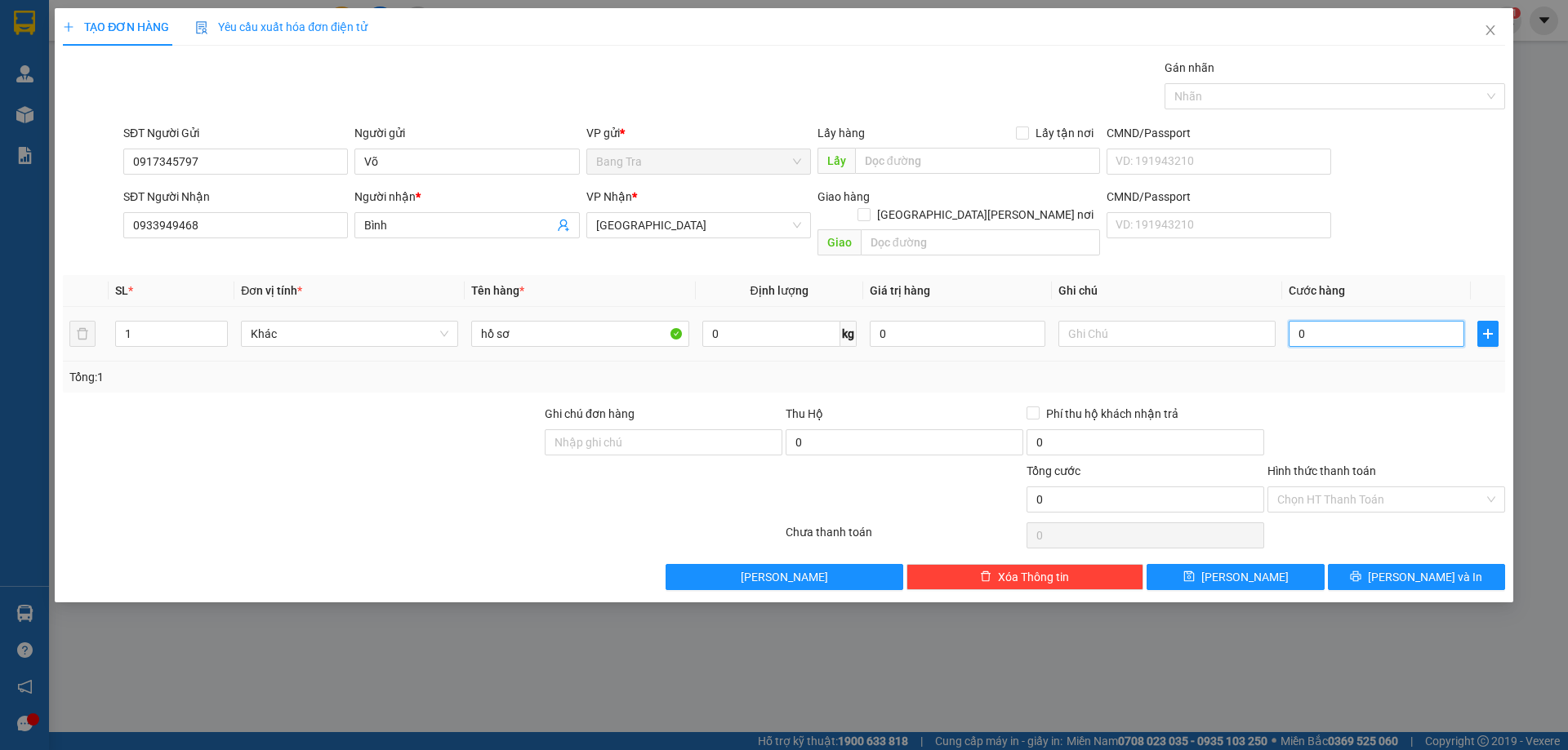
type input "2"
type input "20"
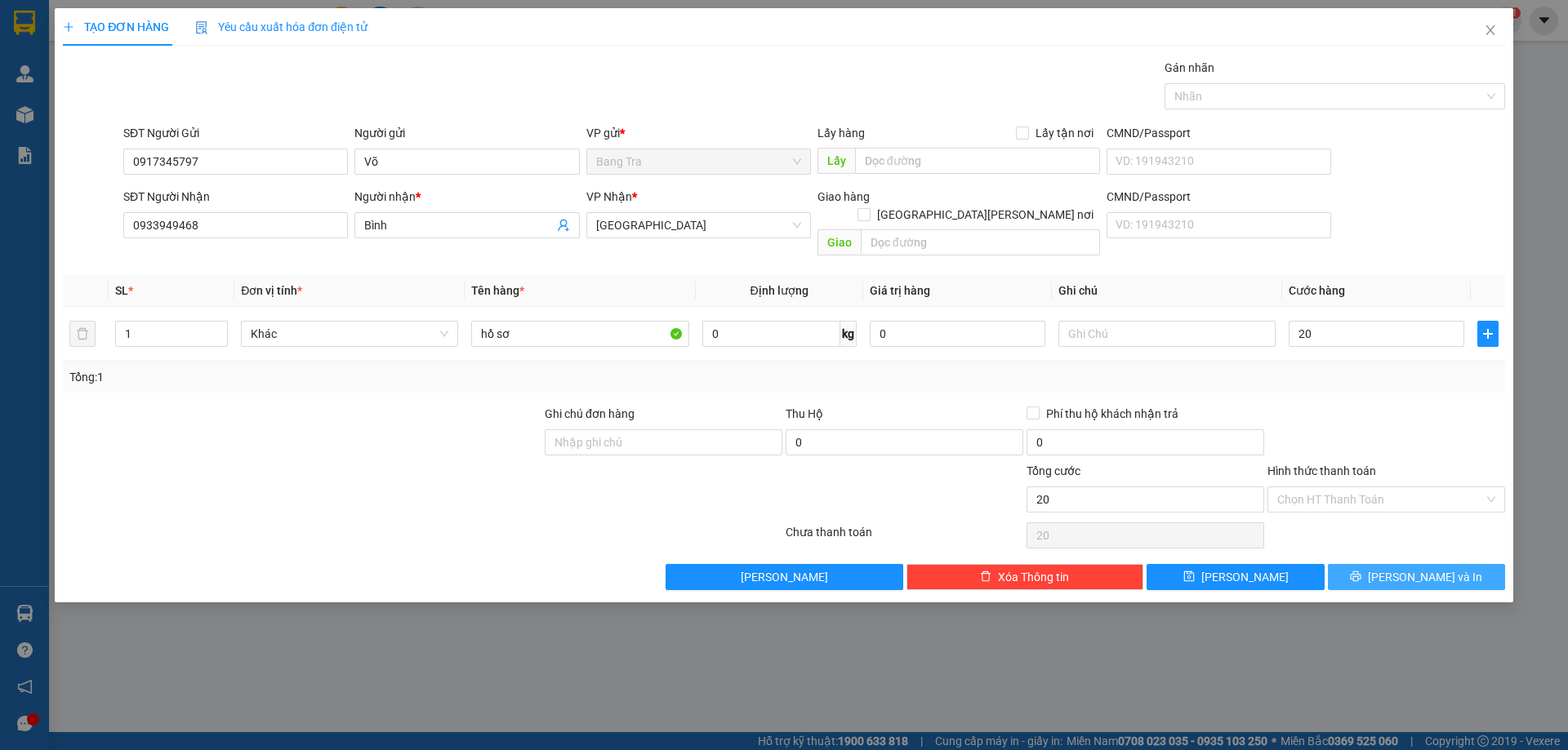
type input "20.000"
click at [1365, 564] on button "Lưu và In" at bounding box center [1416, 576] width 177 height 26
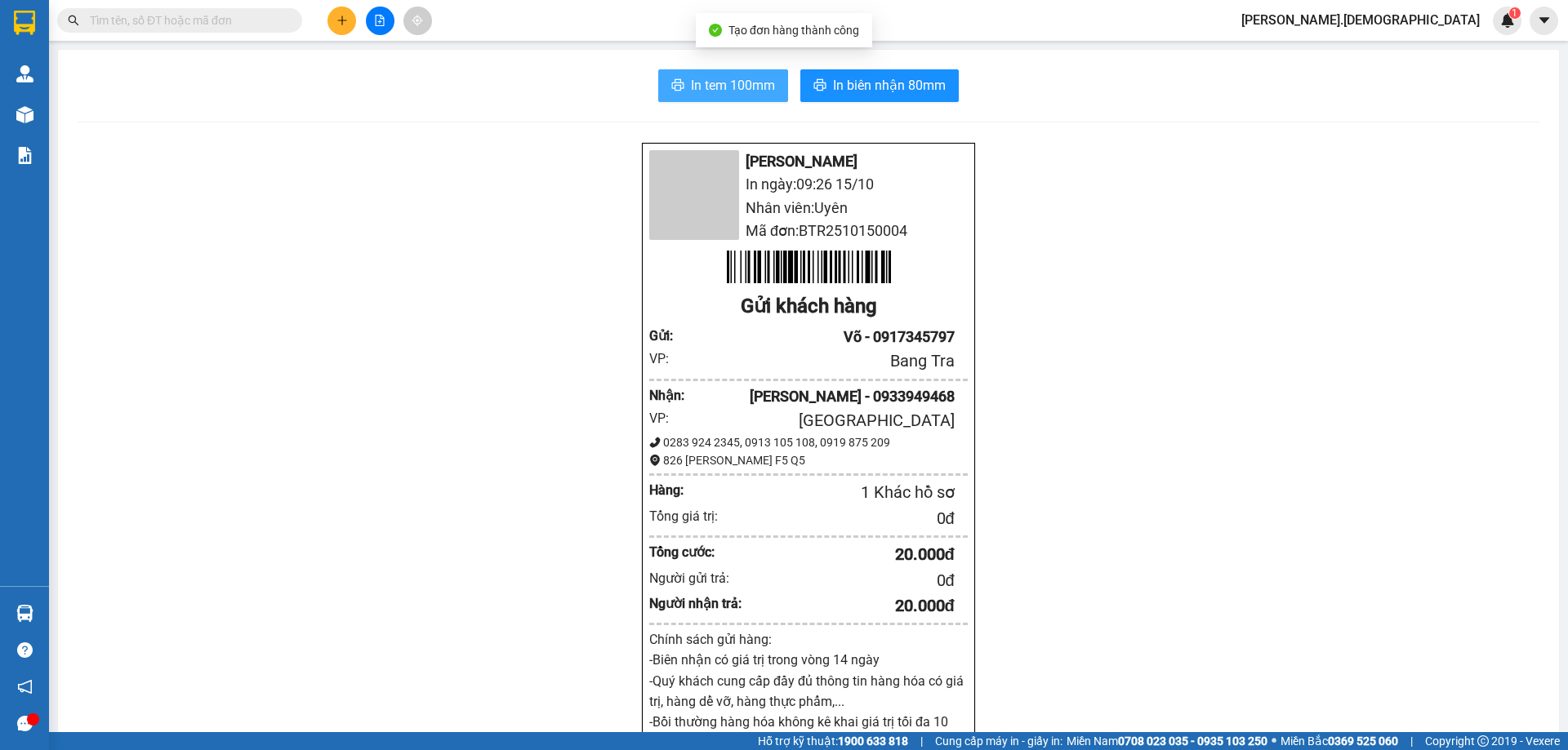
click at [682, 87] on button "In tem 100mm" at bounding box center [723, 86] width 130 height 32
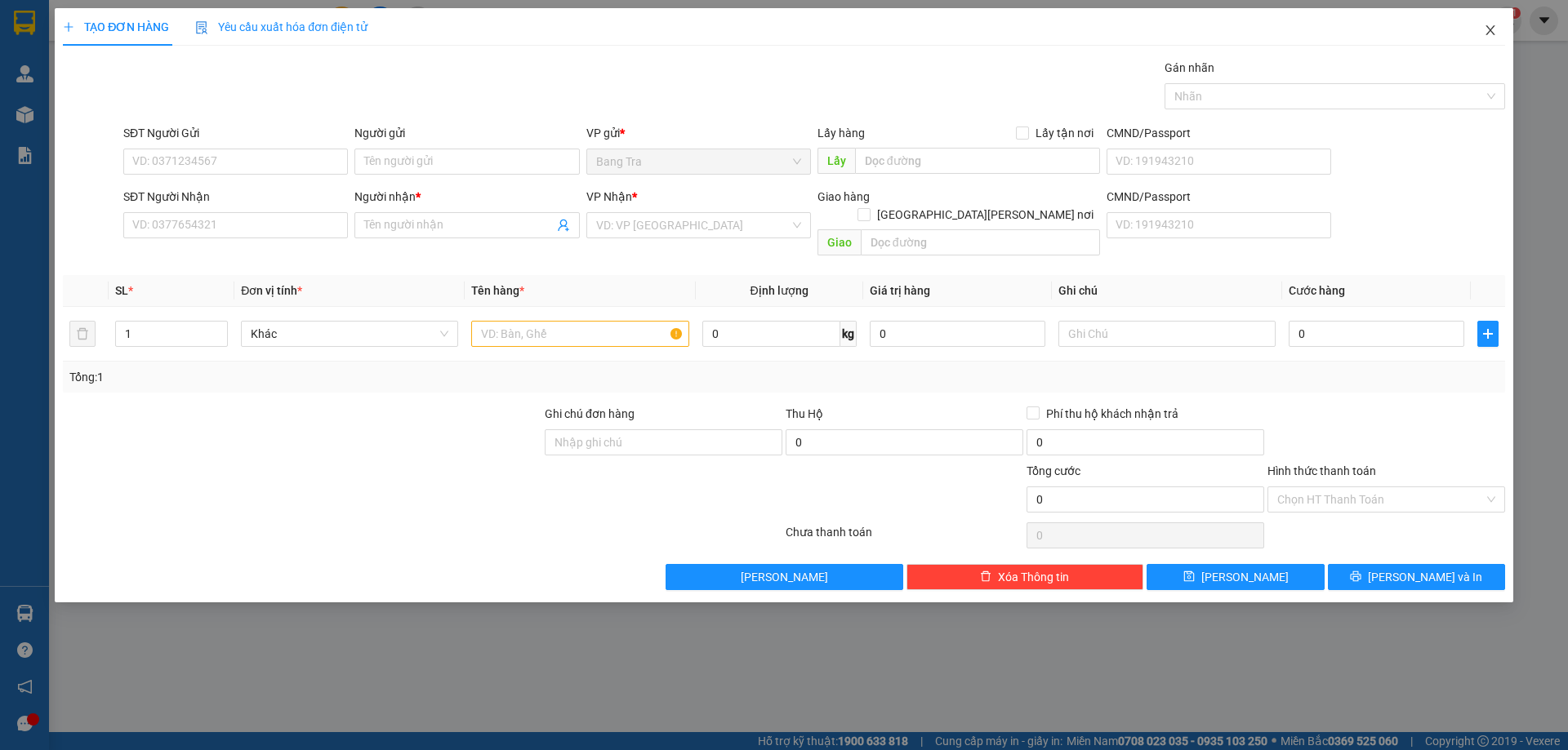
click at [1492, 38] on span "Close" at bounding box center [1490, 31] width 46 height 46
